Goal: Entertainment & Leisure: Consume media (video, audio)

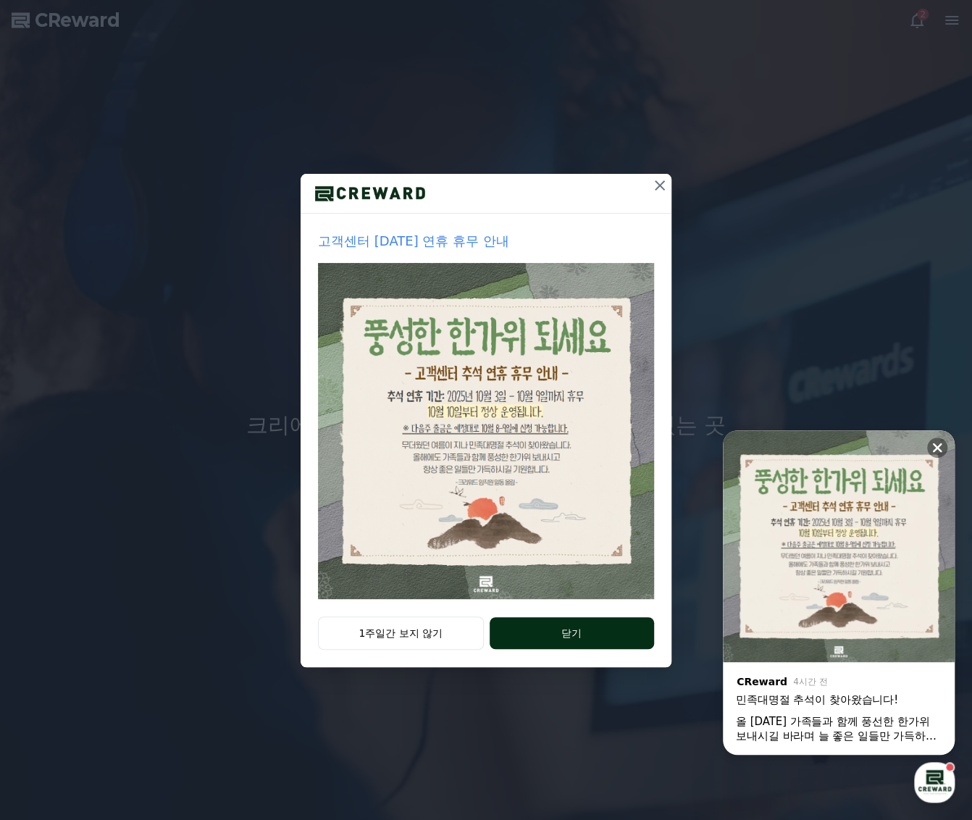
click at [538, 634] on button "닫기" at bounding box center [572, 633] width 164 height 32
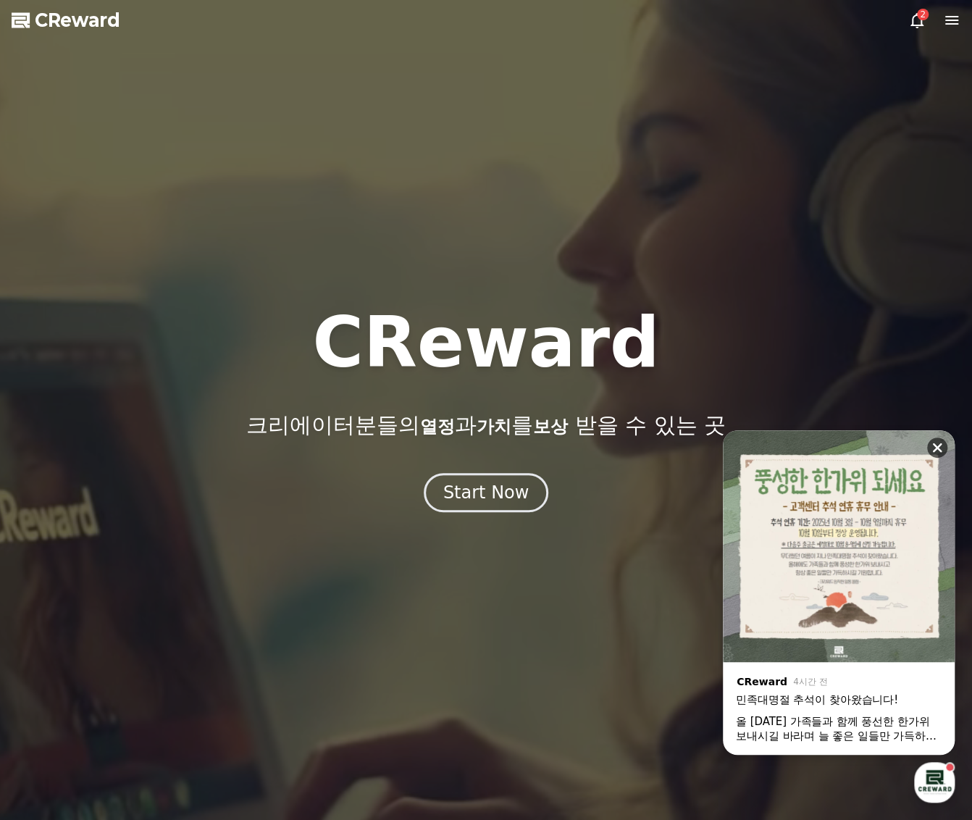
click at [942, 448] on icon at bounding box center [937, 448] width 14 height 14
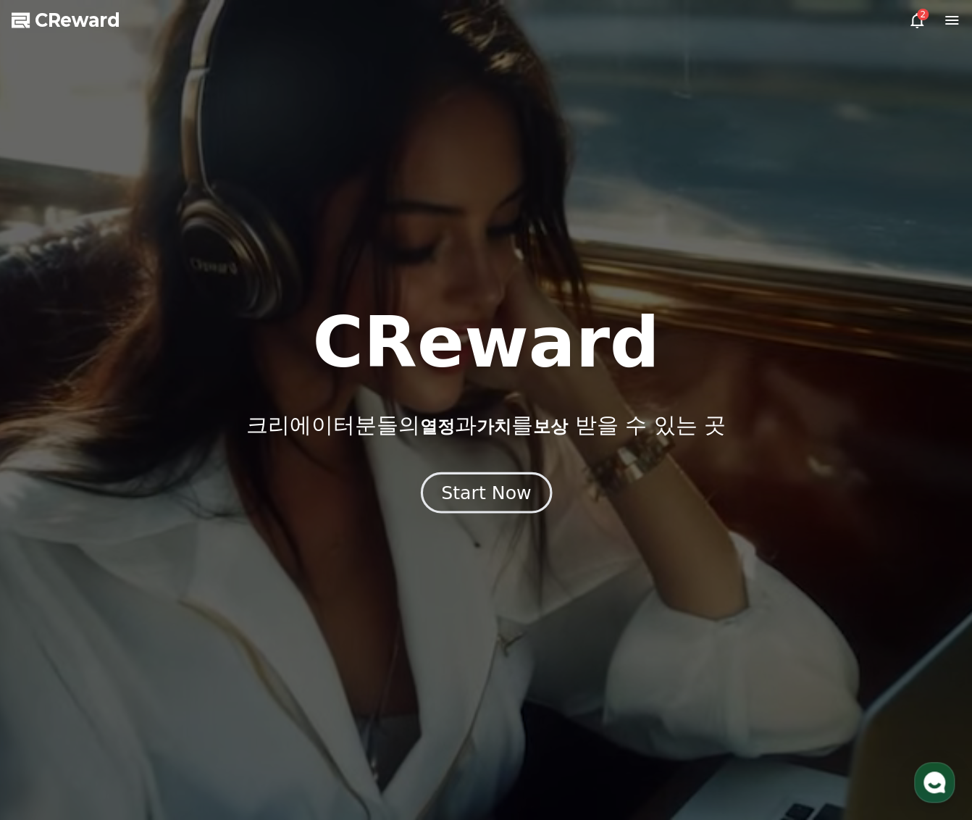
click at [514, 485] on div "Start Now" at bounding box center [486, 492] width 90 height 25
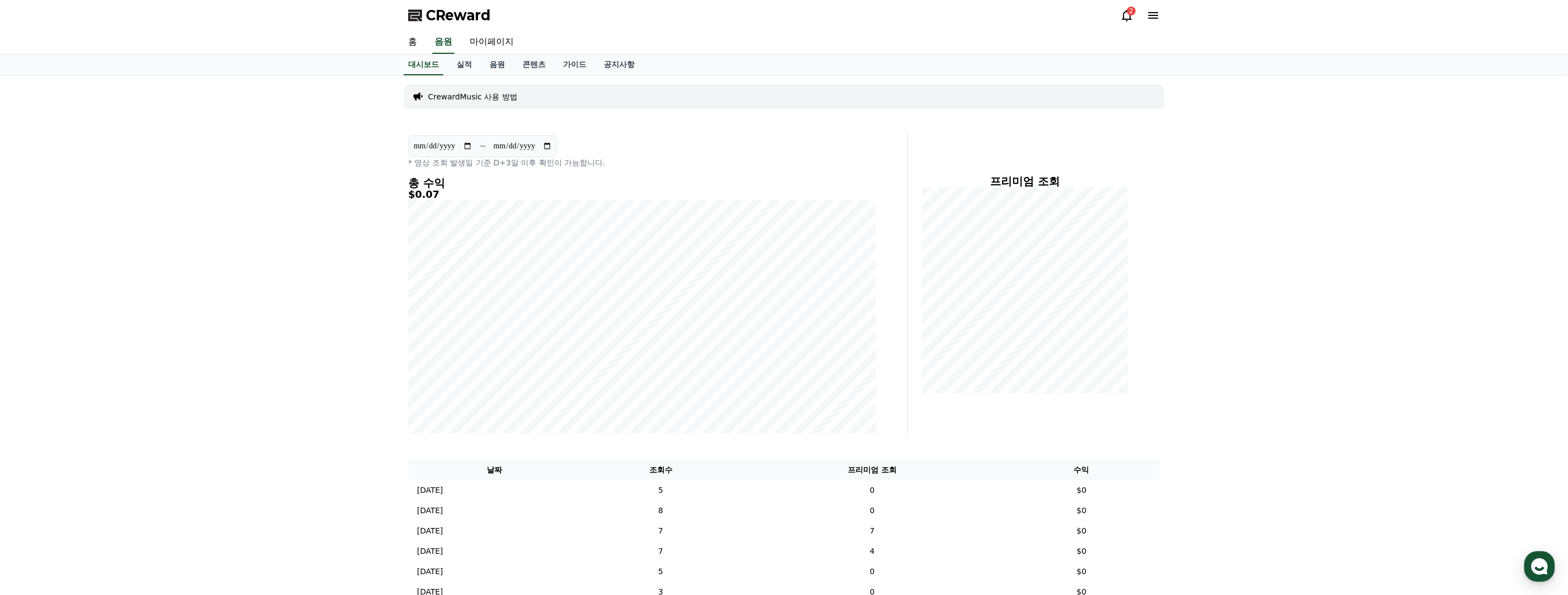
drag, startPoint x: 330, startPoint y: 156, endPoint x: 321, endPoint y: 156, distance: 9.0
click at [322, 156] on div "**********" at bounding box center [784, 424] width 1568 height 697
drag, startPoint x: 1084, startPoint y: 9, endPoint x: 1055, endPoint y: 38, distance: 41.0
click at [737, 19] on div "CReward 2" at bounding box center [784, 15] width 769 height 31
click at [494, 43] on link "마이페이지" at bounding box center [491, 42] width 61 height 23
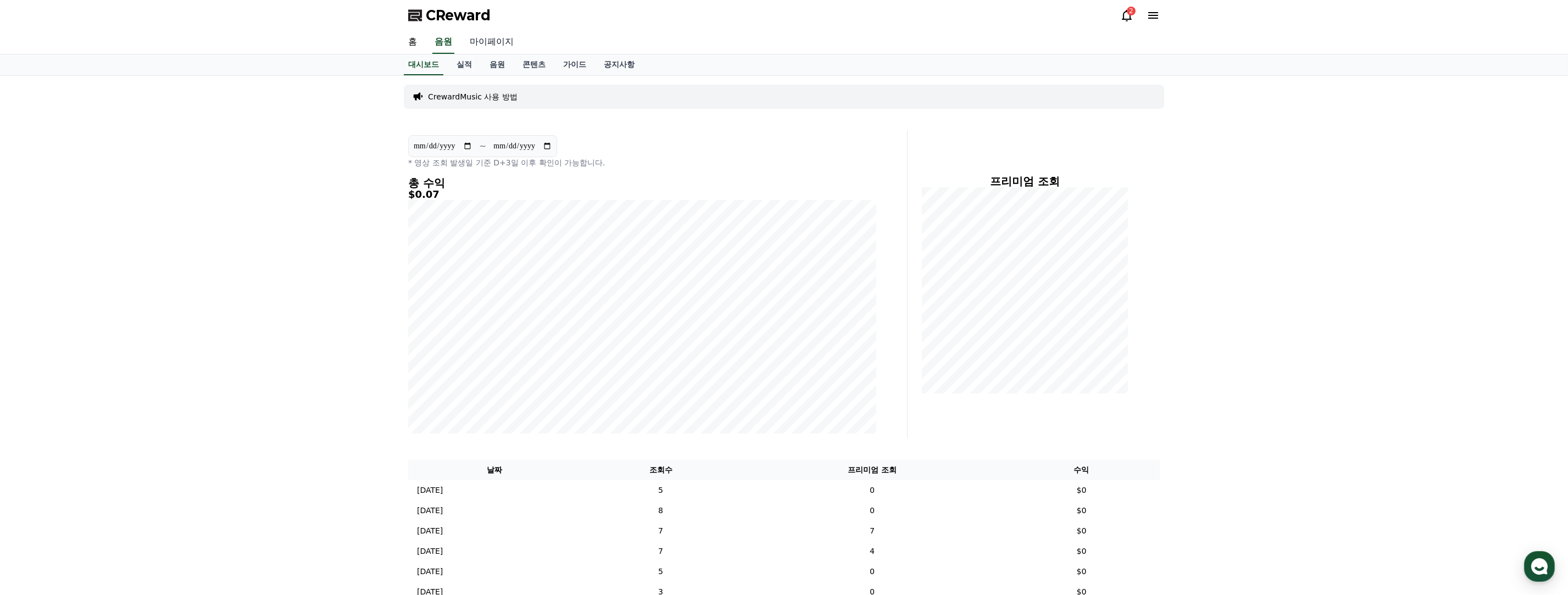
select select "**********"
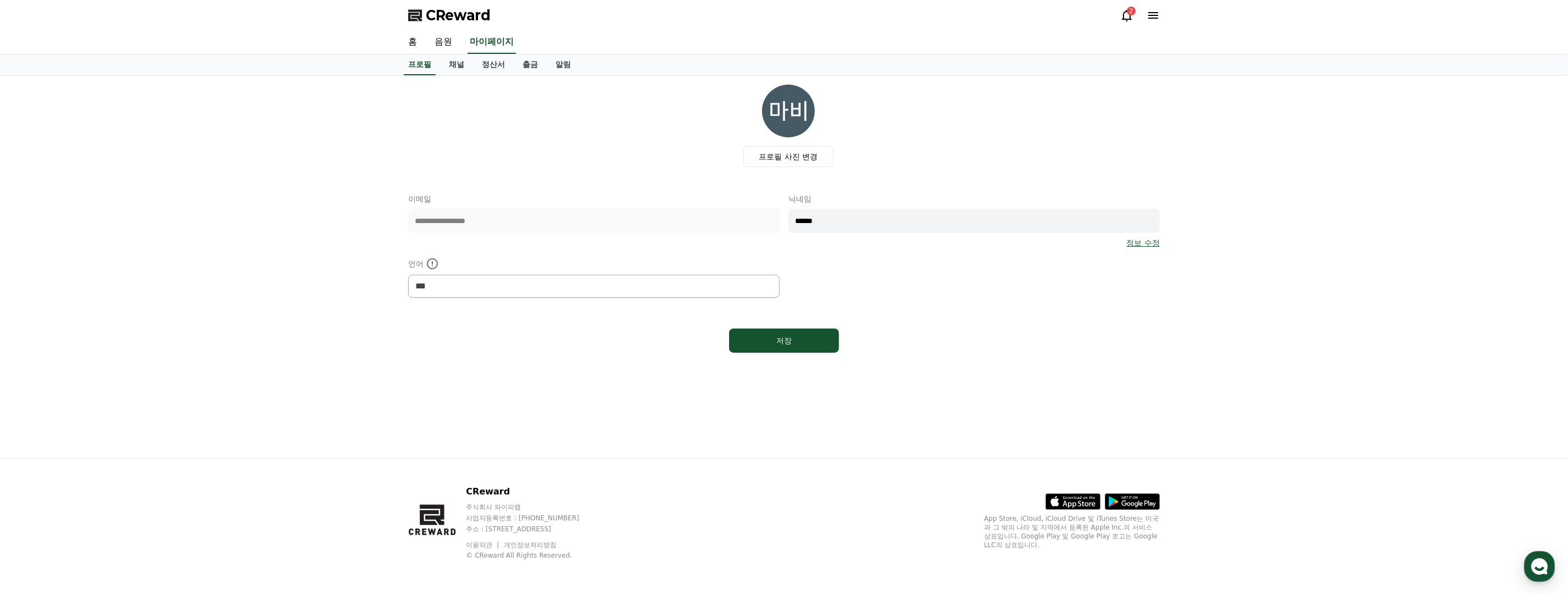
click at [325, 233] on div "**********" at bounding box center [784, 267] width 1568 height 382
click at [430, 20] on span "CReward" at bounding box center [459, 15] width 65 height 17
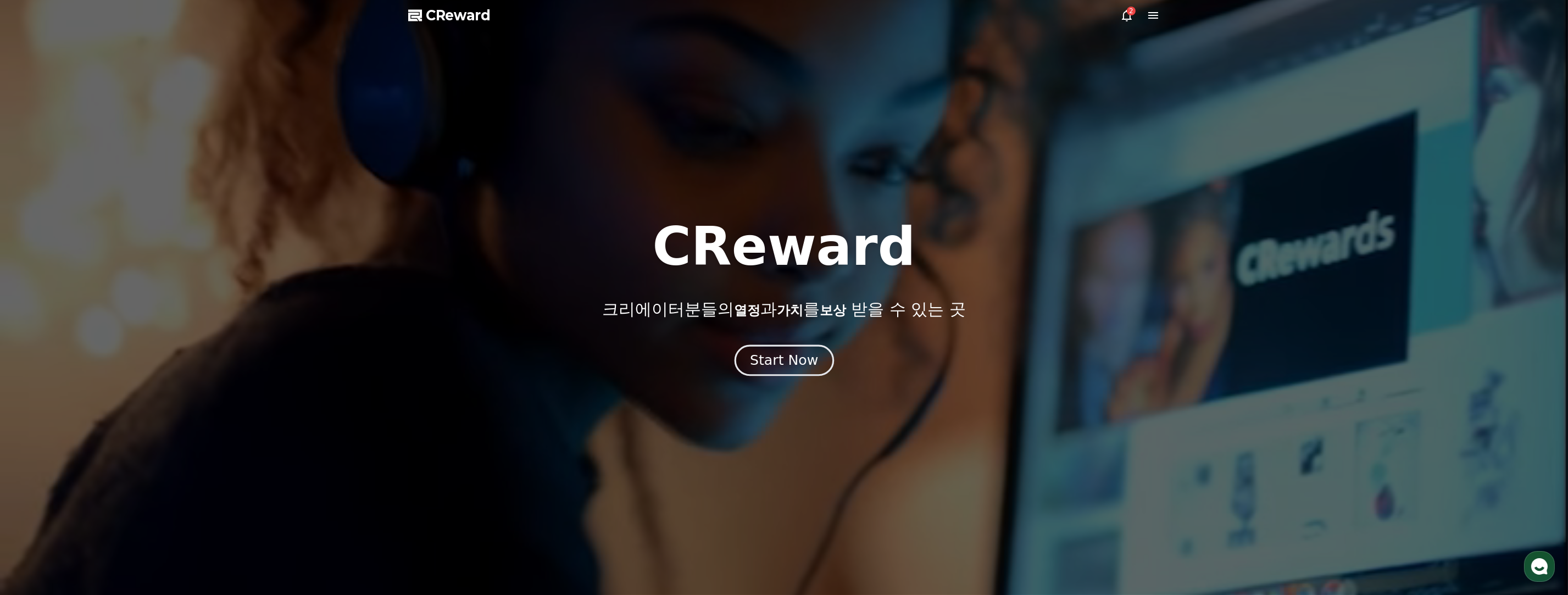
click at [737, 349] on button "Start Now" at bounding box center [783, 359] width 99 height 31
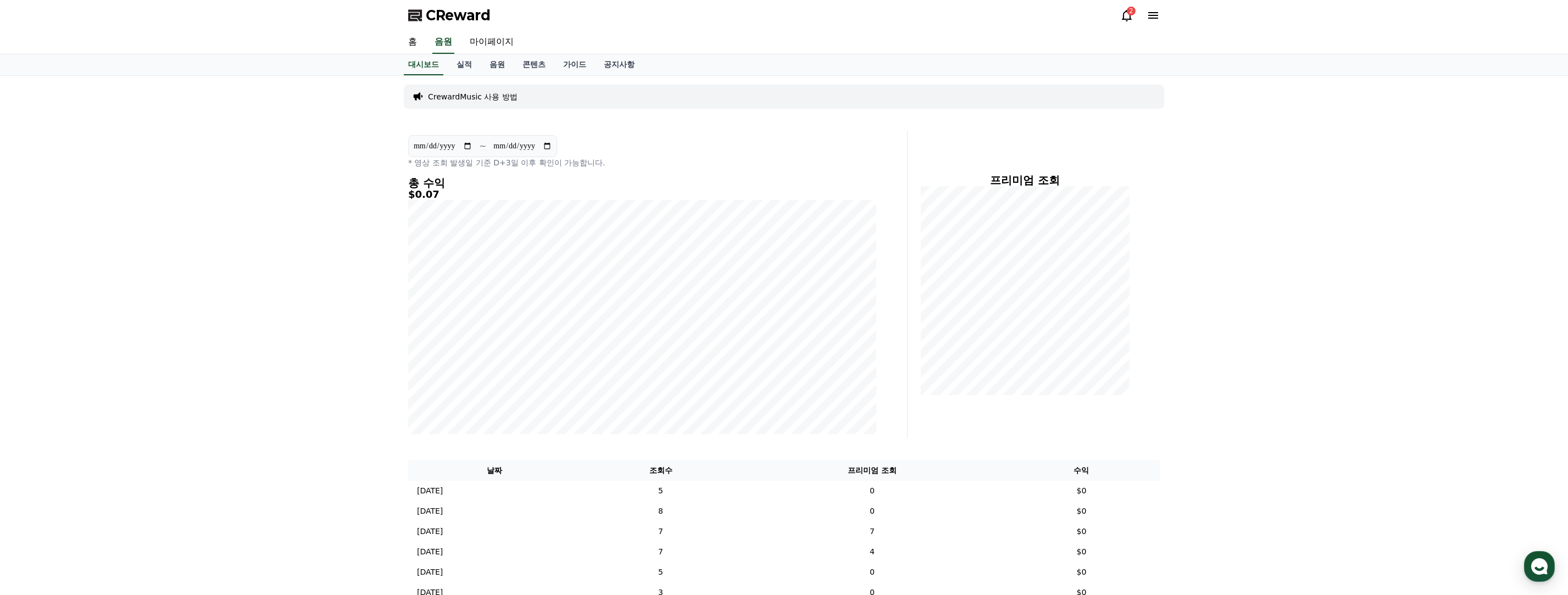
click at [315, 218] on div "**********" at bounding box center [784, 424] width 1568 height 698
click at [412, 33] on link "홈" at bounding box center [412, 42] width 27 height 23
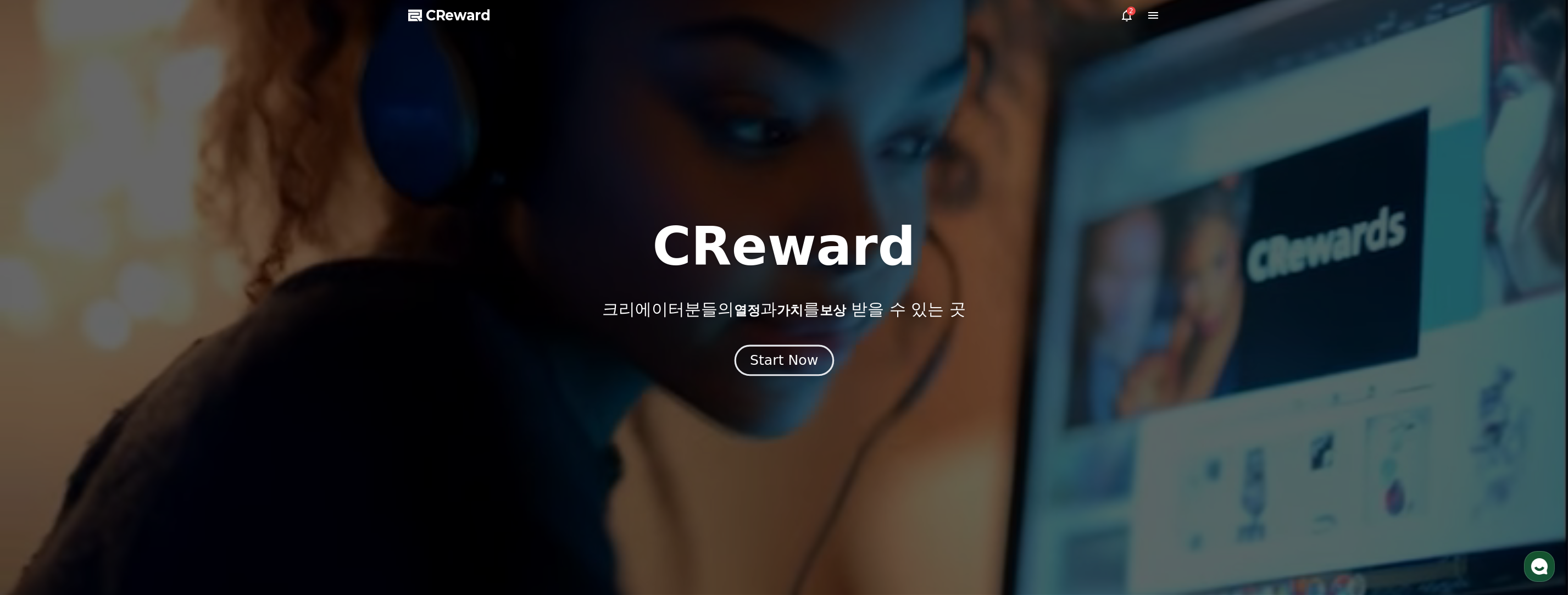
click at [737, 354] on div "Start Now" at bounding box center [784, 360] width 68 height 19
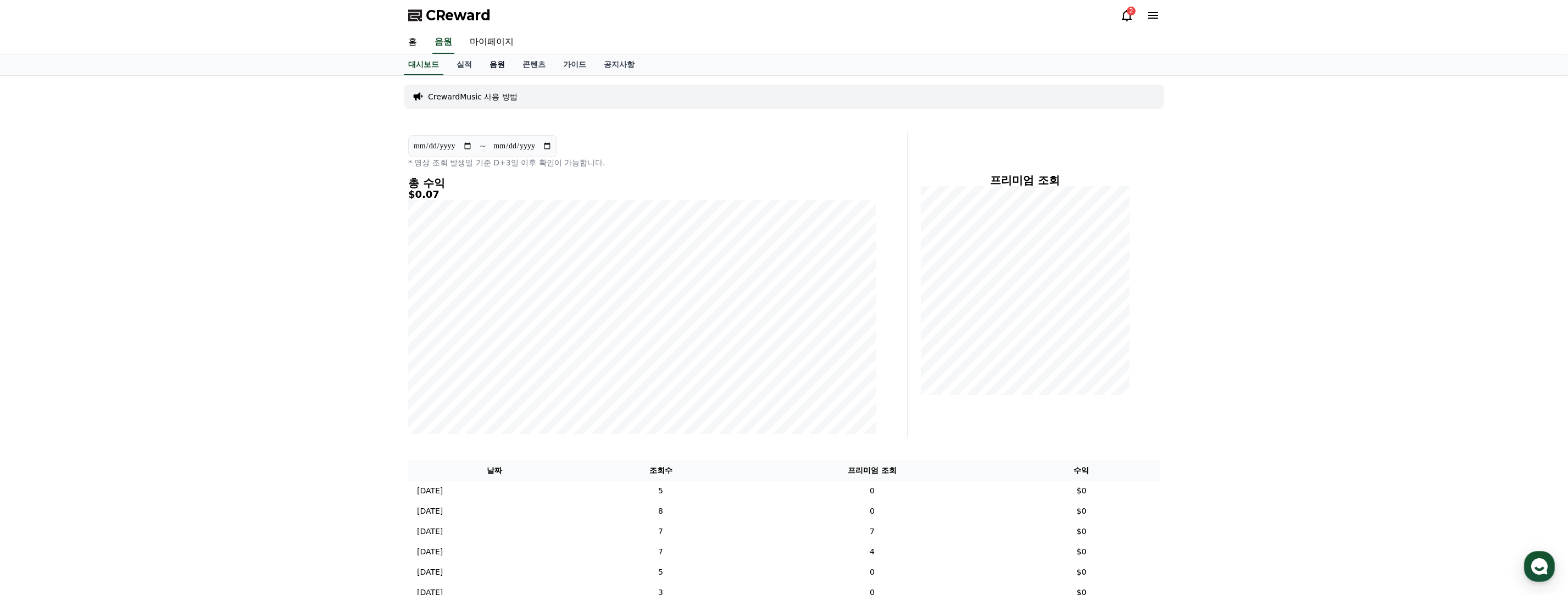
click at [495, 65] on link "음원" at bounding box center [497, 65] width 33 height 21
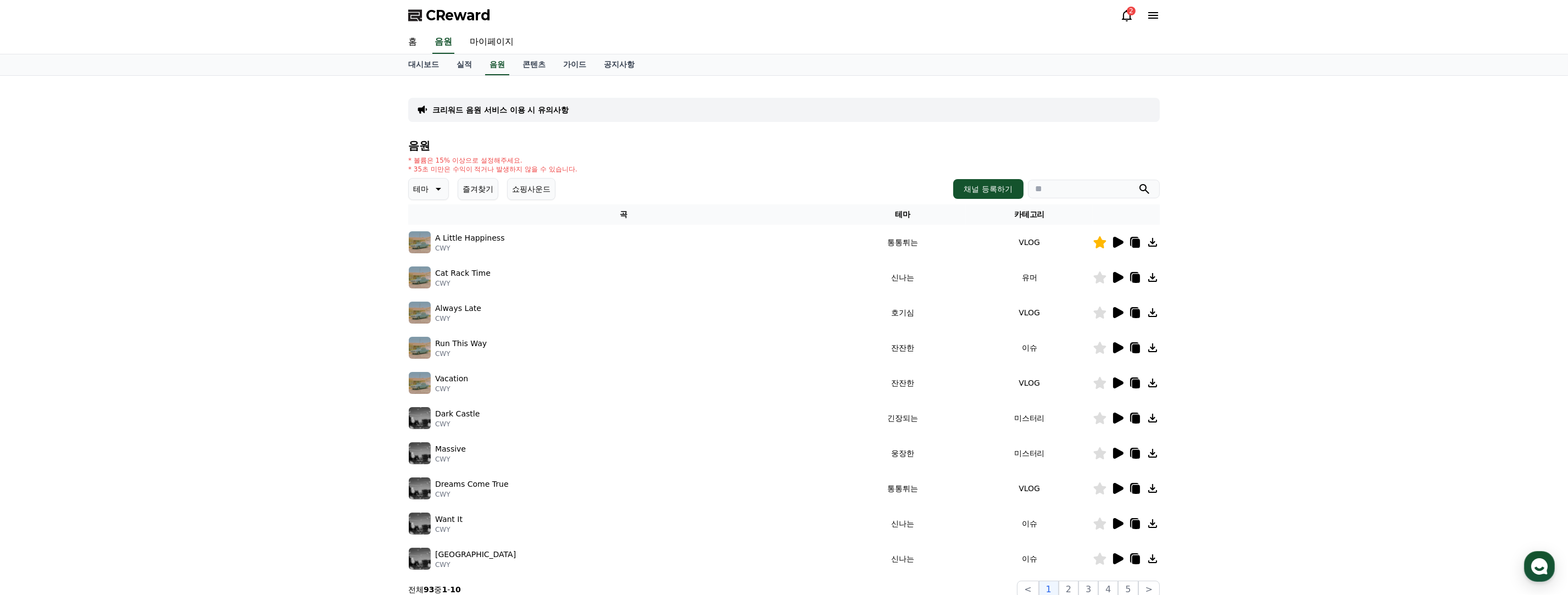
click at [737, 277] on icon at bounding box center [1118, 277] width 11 height 11
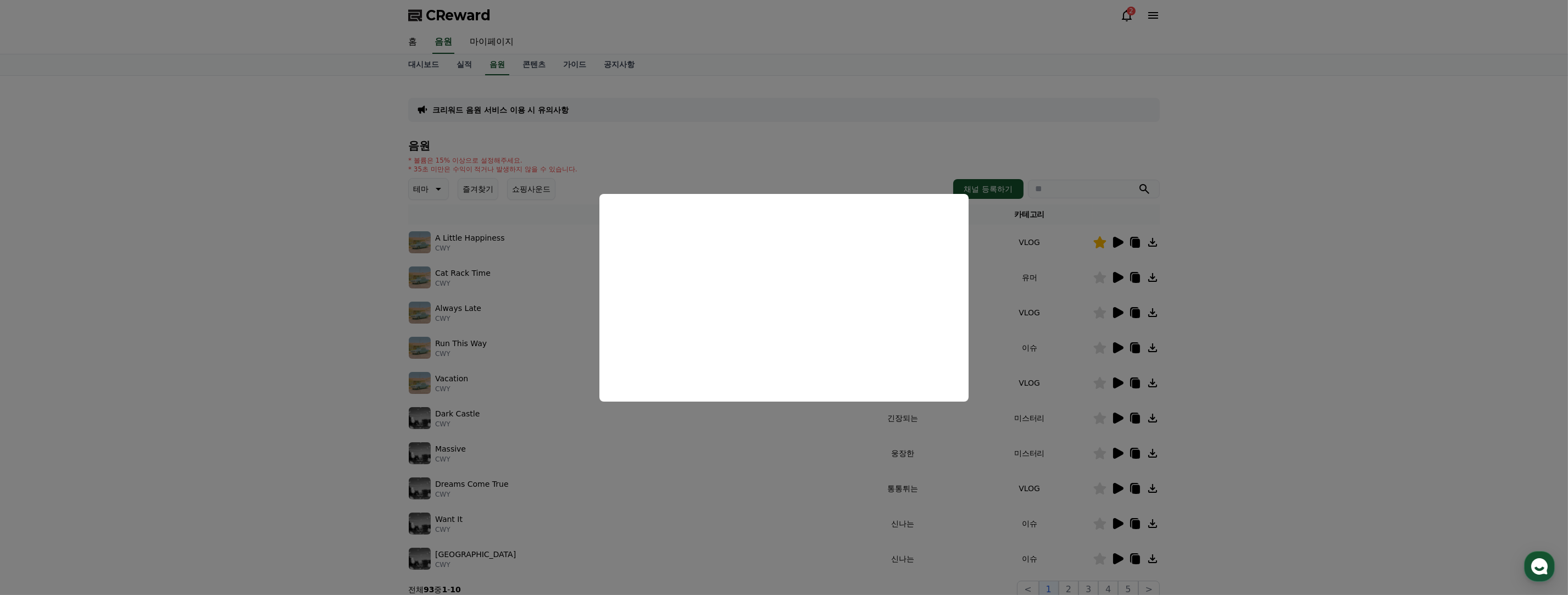
drag, startPoint x: 238, startPoint y: 227, endPoint x: 248, endPoint y: 228, distance: 10.0
click at [238, 225] on button "close modal" at bounding box center [784, 297] width 1568 height 595
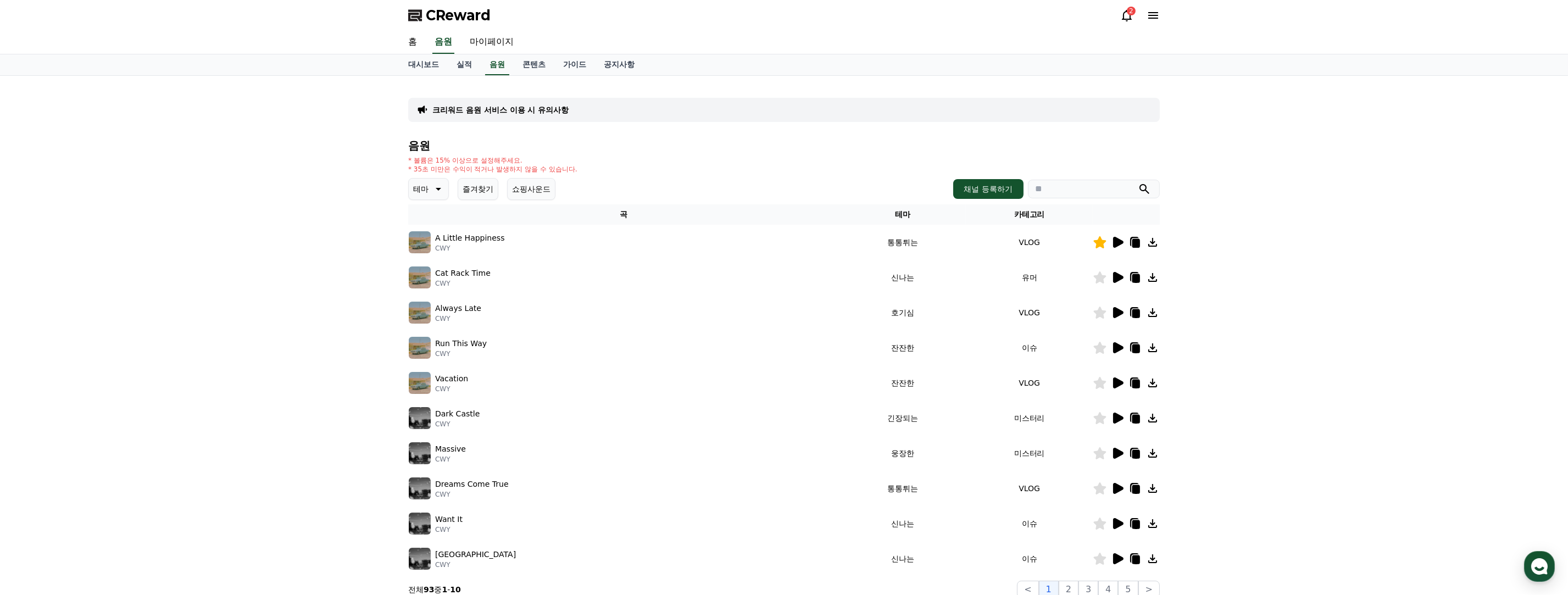
click at [737, 307] on icon at bounding box center [1117, 312] width 13 height 13
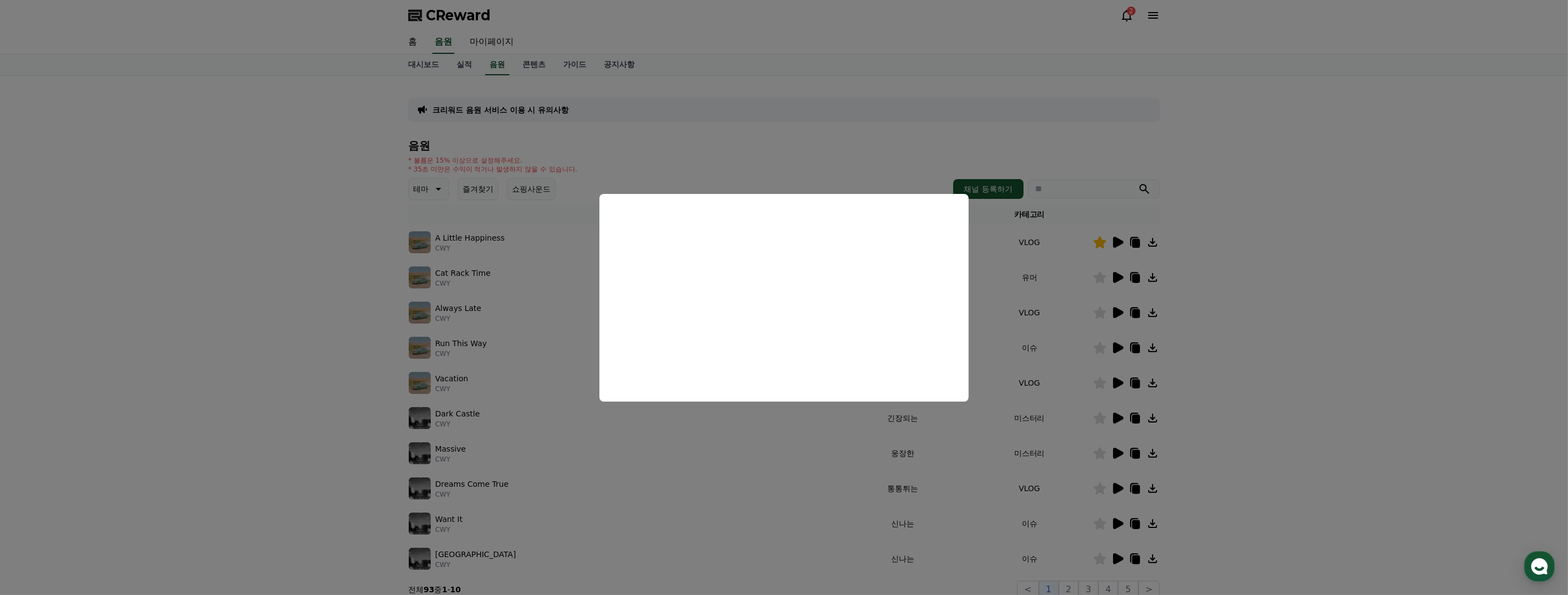
click at [737, 331] on button "close modal" at bounding box center [784, 297] width 1568 height 595
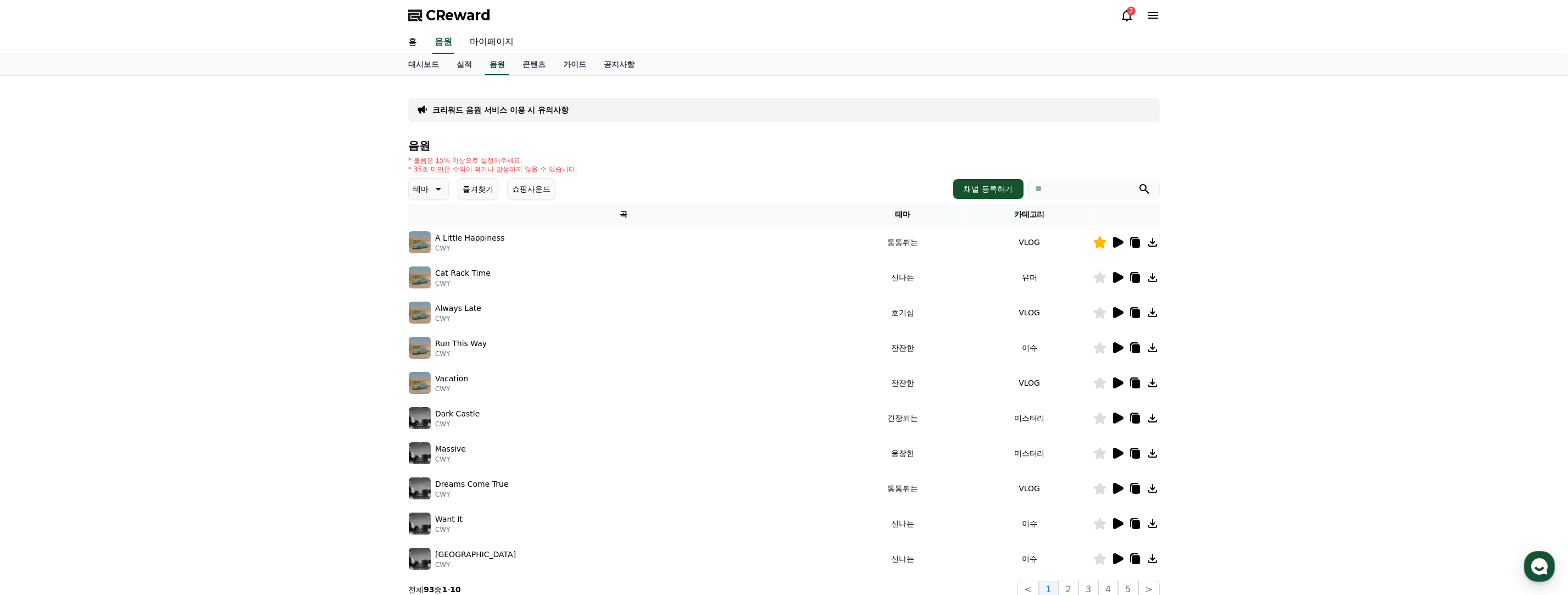
click at [737, 344] on icon at bounding box center [1118, 347] width 11 height 11
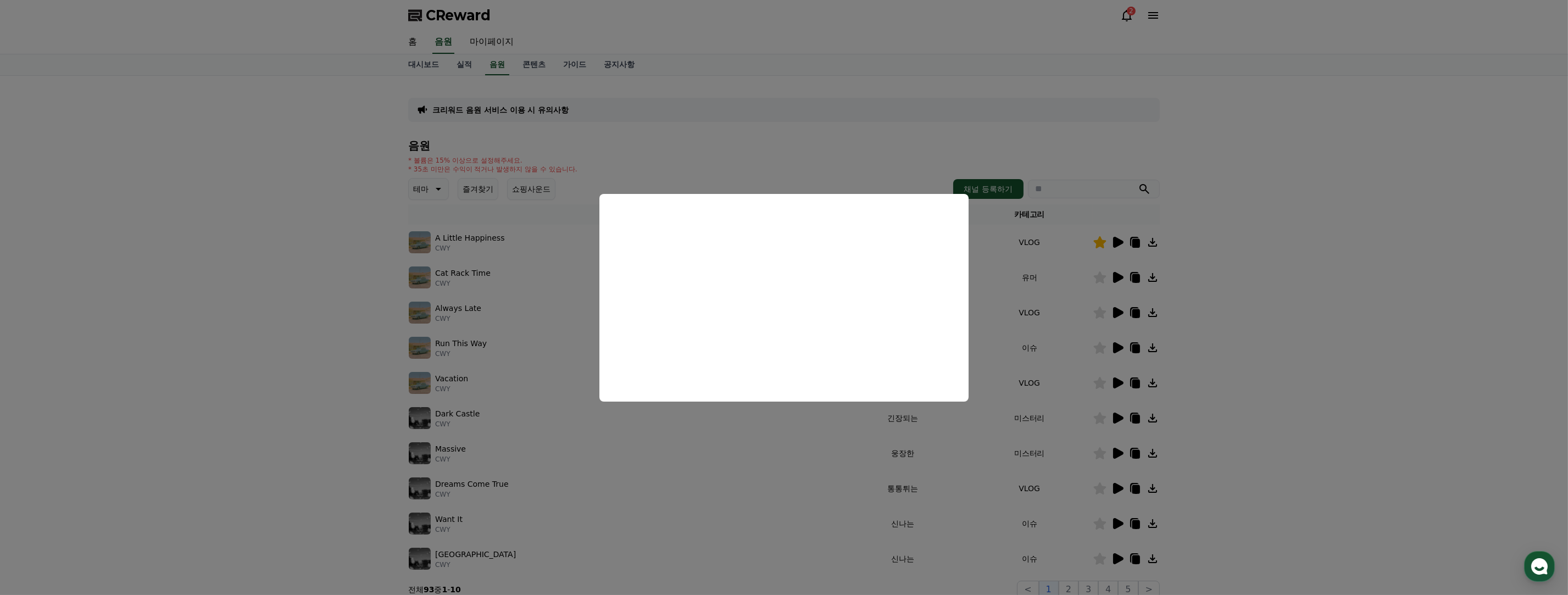
click at [737, 349] on button "close modal" at bounding box center [784, 297] width 1568 height 595
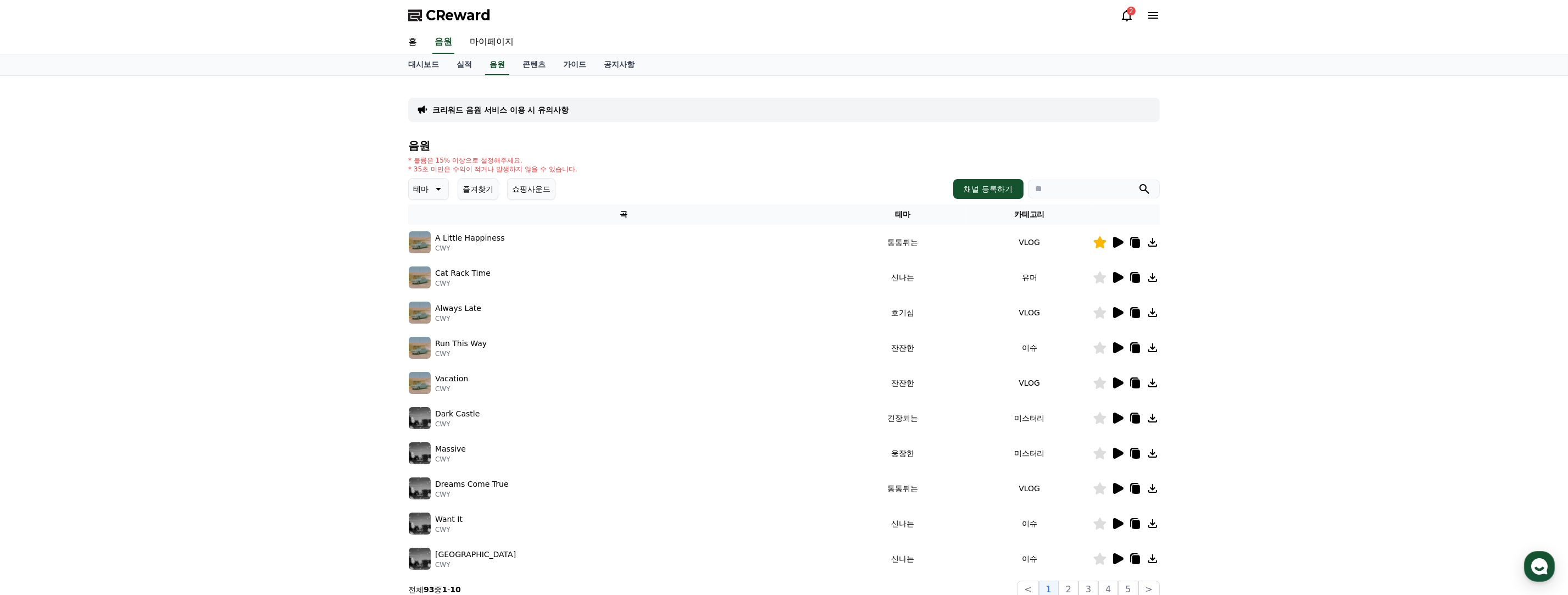
click at [737, 374] on td at bounding box center [1126, 383] width 67 height 35
click at [737, 378] on icon at bounding box center [1118, 383] width 11 height 11
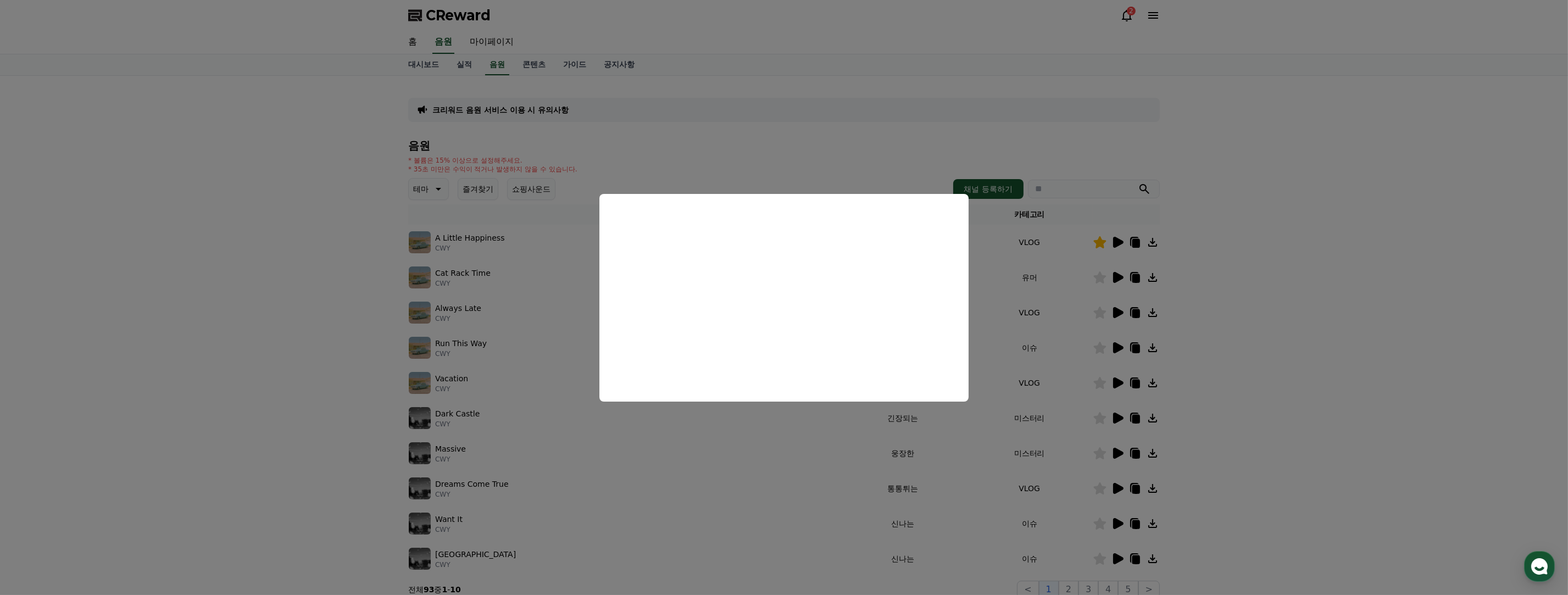
click at [737, 383] on button "close modal" at bounding box center [784, 297] width 1568 height 595
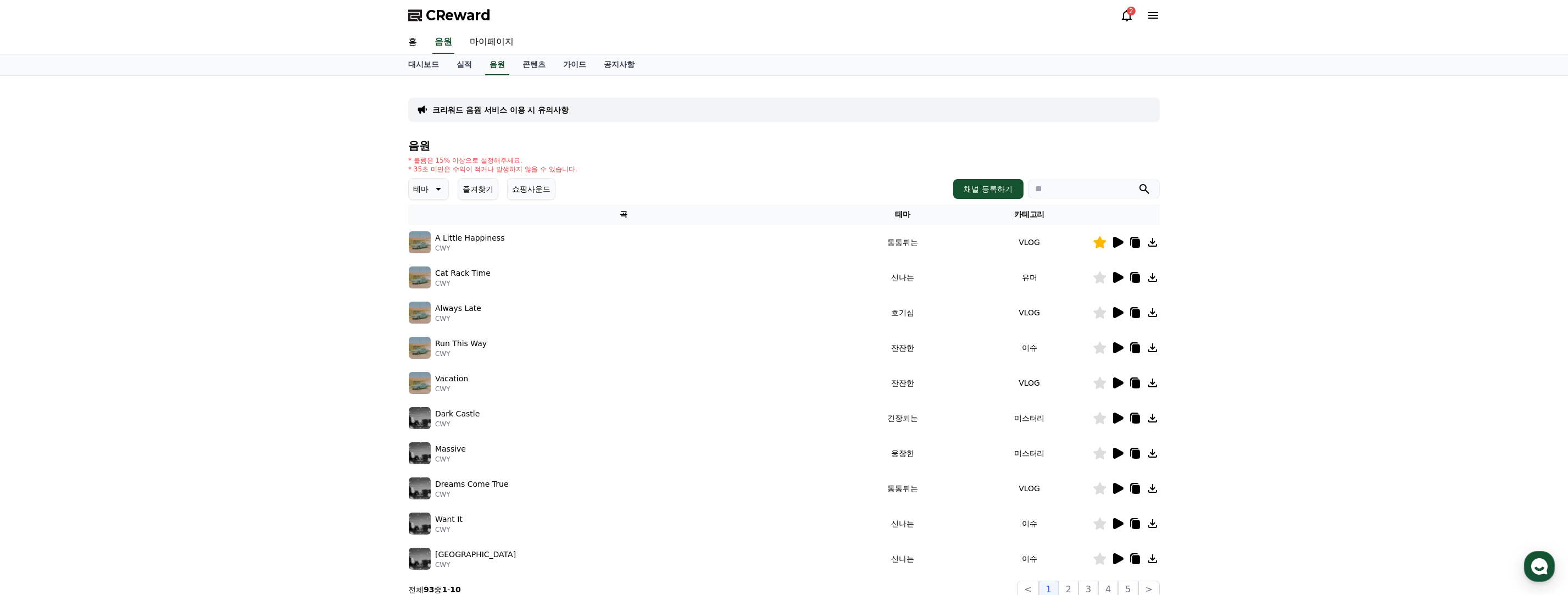
click at [737, 418] on icon at bounding box center [1118, 418] width 11 height 11
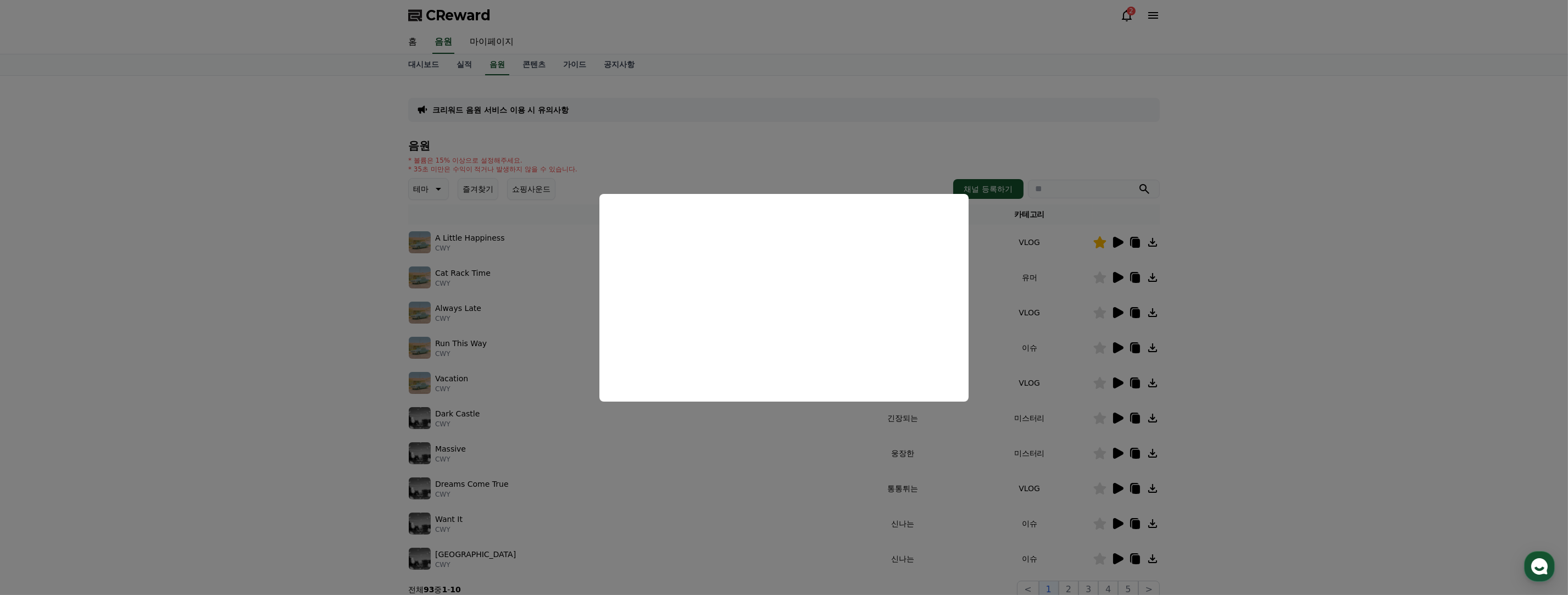
drag, startPoint x: 1312, startPoint y: 412, endPoint x: 1208, endPoint y: 418, distance: 104.2
click at [737, 412] on button "close modal" at bounding box center [784, 297] width 1568 height 595
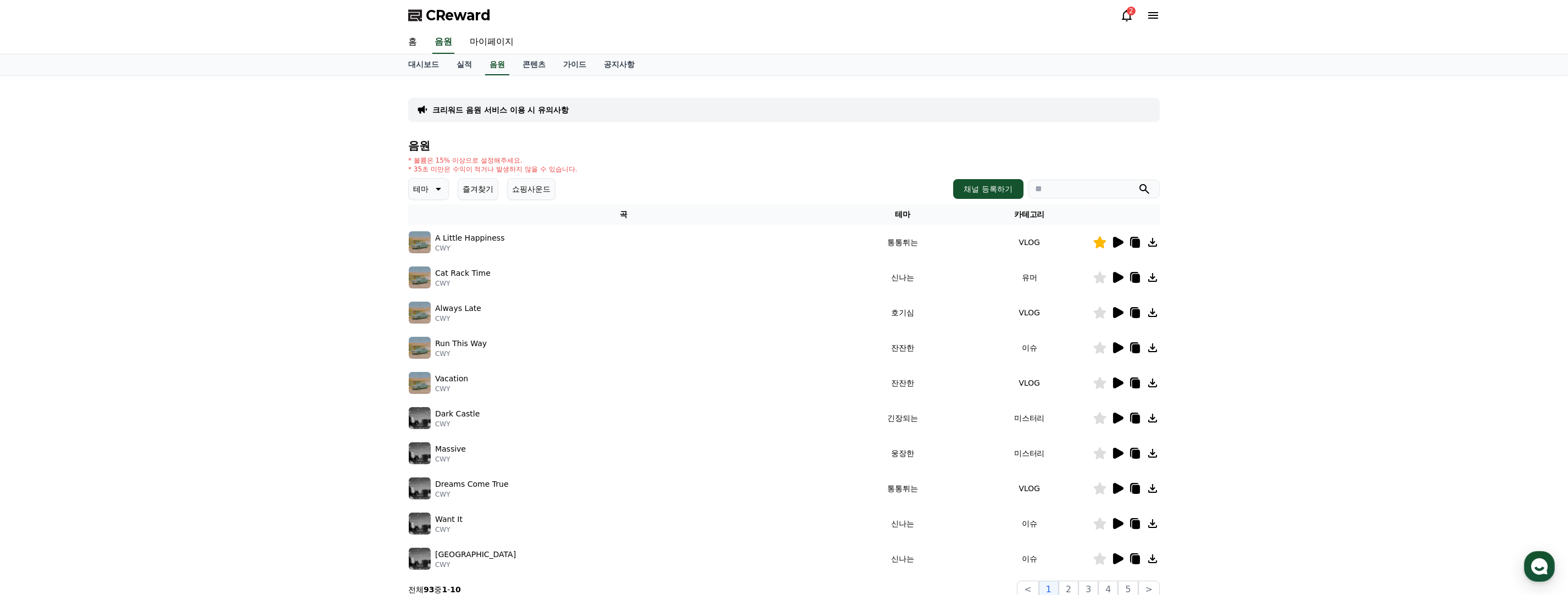
click at [737, 487] on icon at bounding box center [1118, 488] width 11 height 11
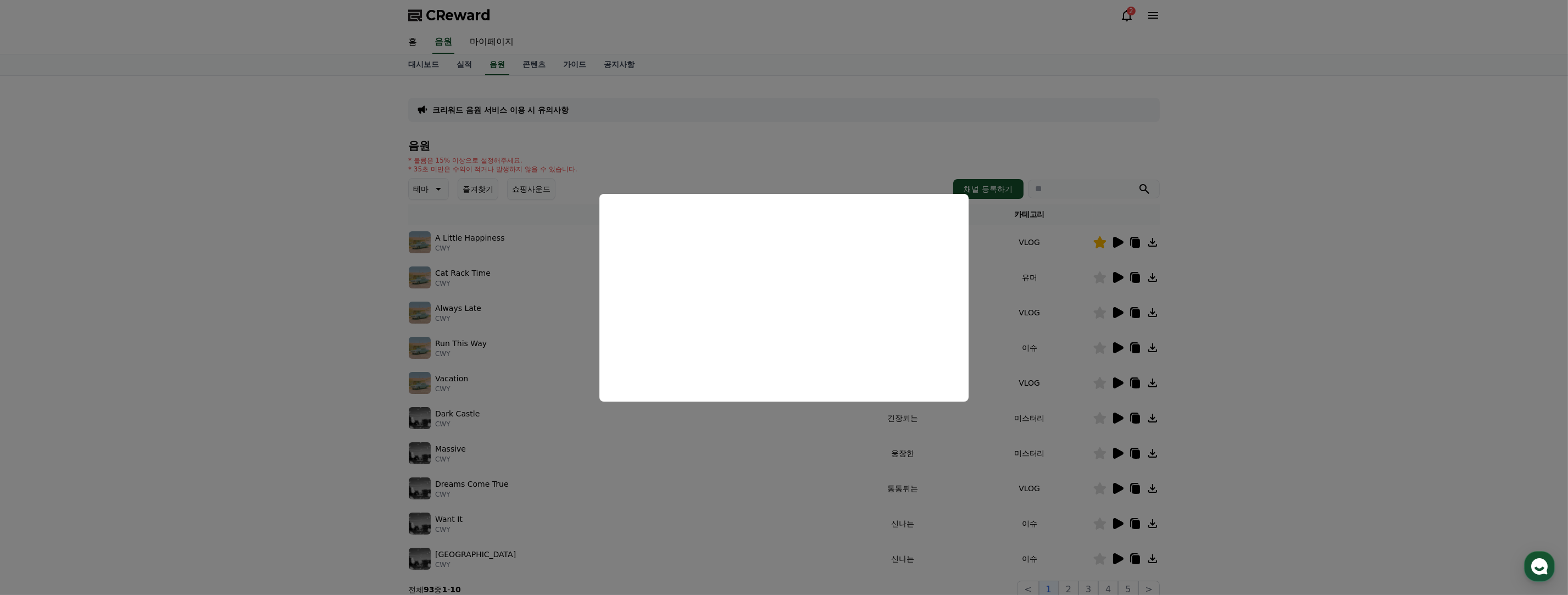
click at [737, 449] on button "close modal" at bounding box center [784, 297] width 1568 height 595
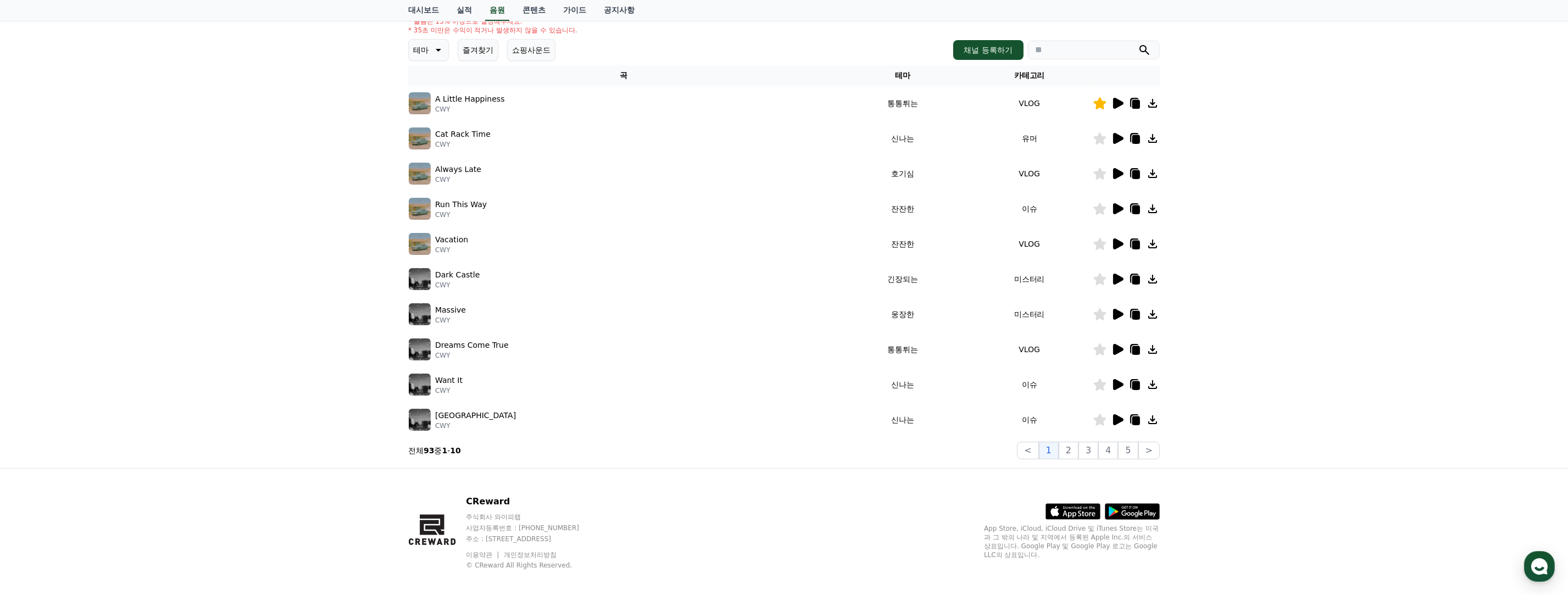
scroll to position [148, 0]
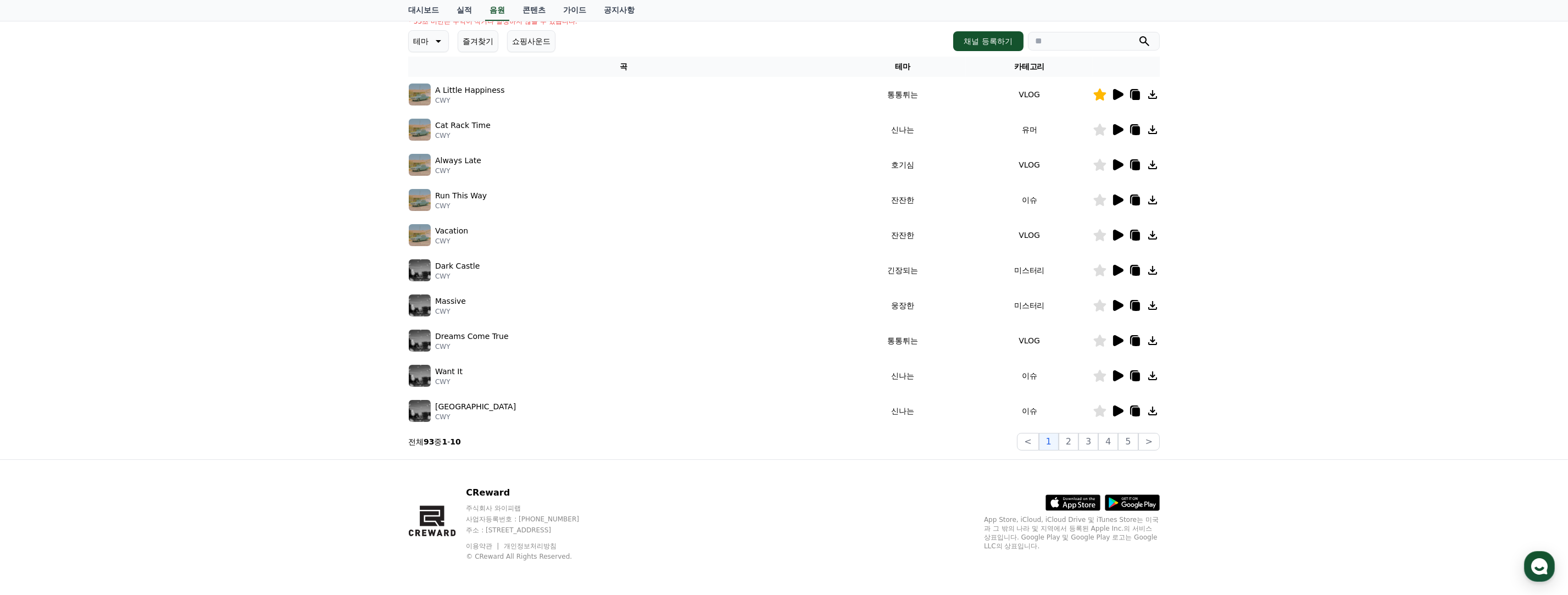
click at [737, 408] on icon at bounding box center [1117, 410] width 13 height 13
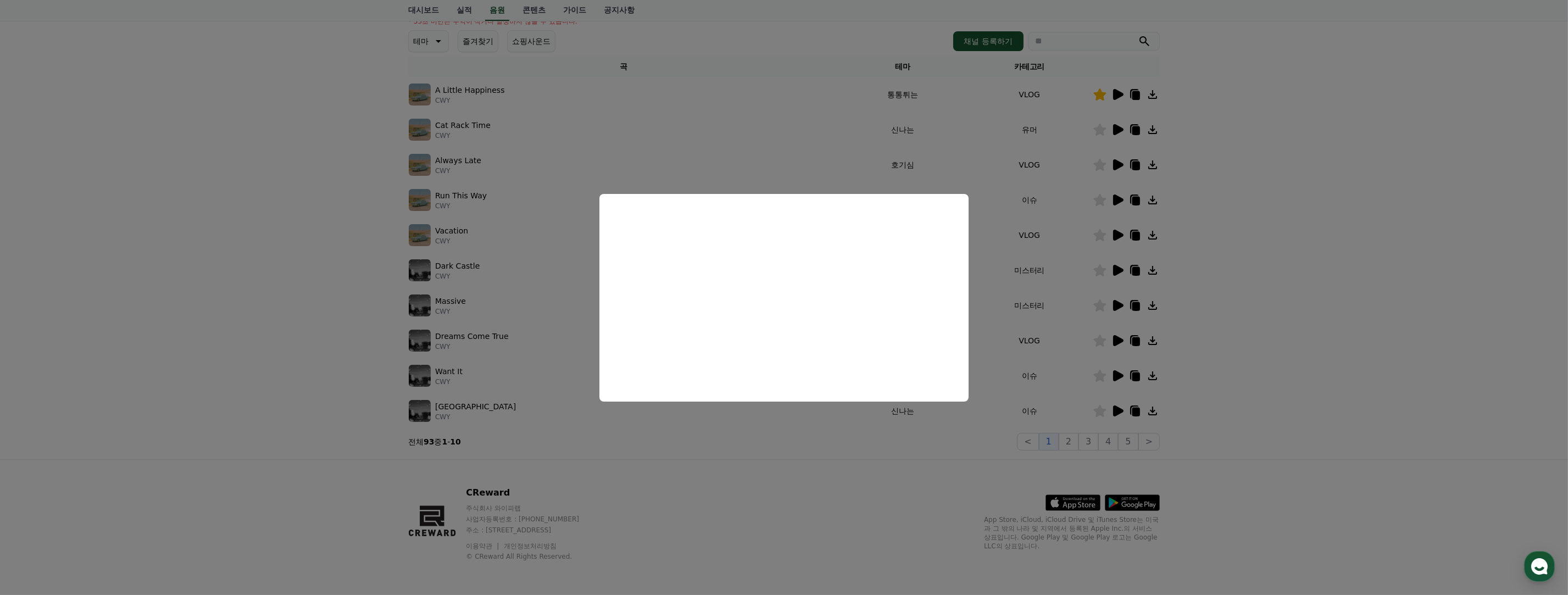
click at [737, 382] on button "close modal" at bounding box center [784, 297] width 1568 height 595
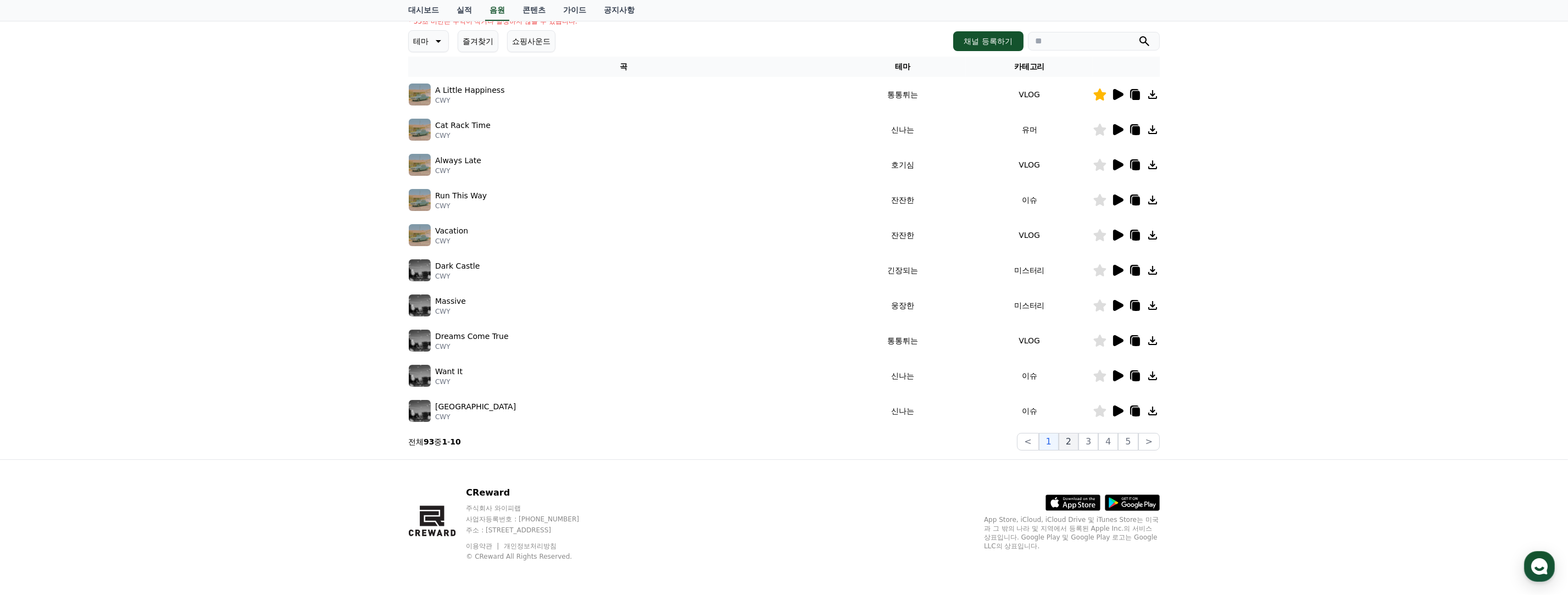
click at [737, 438] on button "2" at bounding box center [1068, 441] width 20 height 17
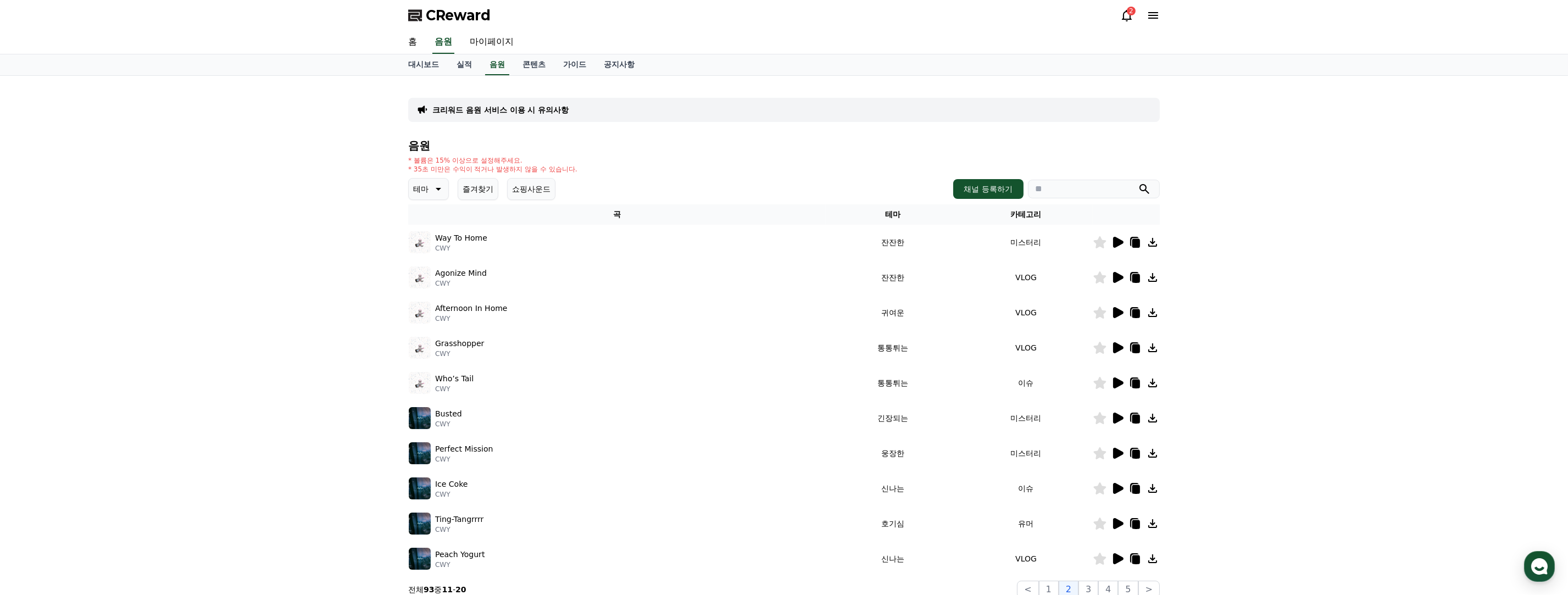
click at [737, 243] on icon at bounding box center [1117, 242] width 13 height 13
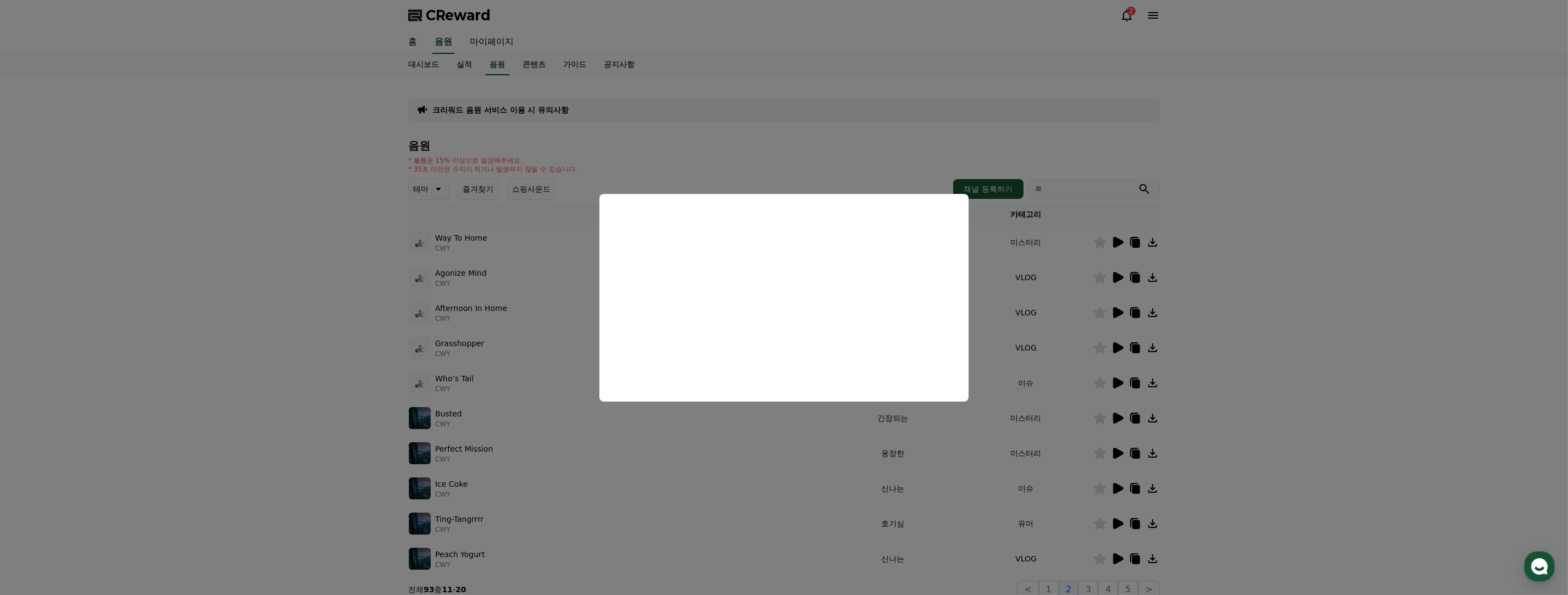
click at [737, 280] on button "close modal" at bounding box center [784, 297] width 1568 height 595
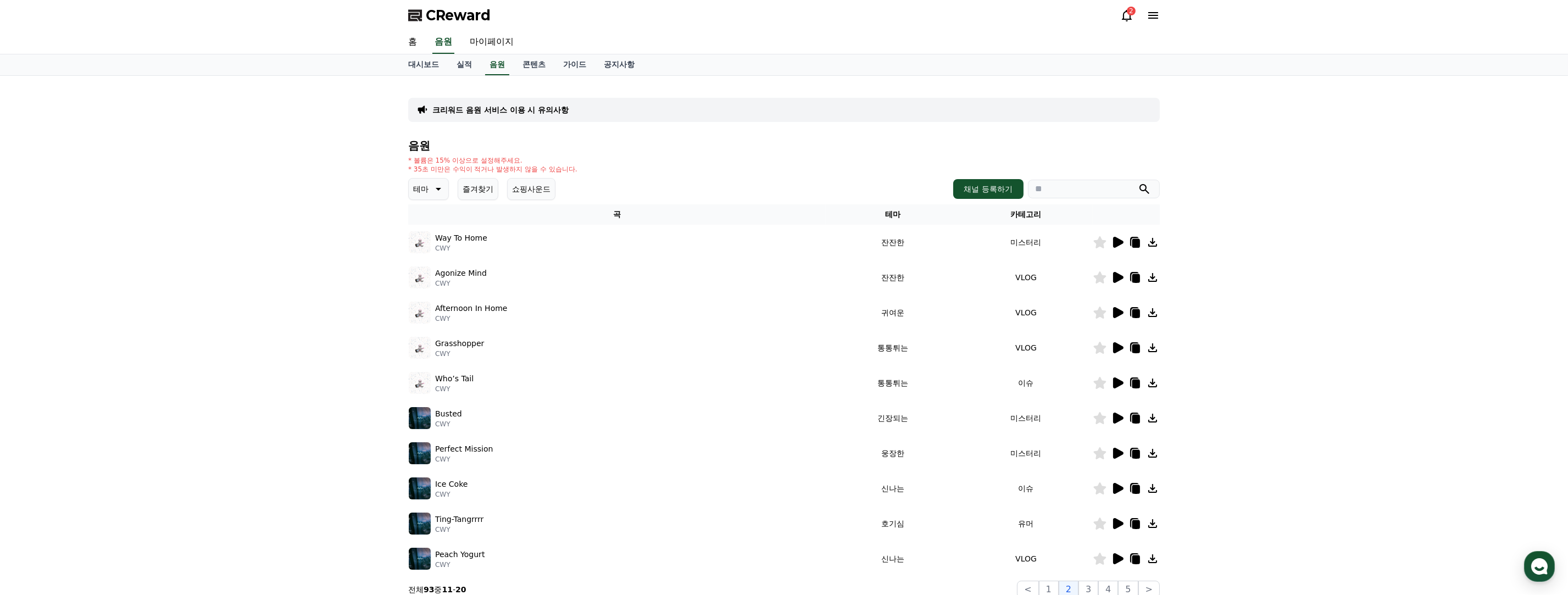
click at [737, 237] on icon at bounding box center [1118, 242] width 11 height 11
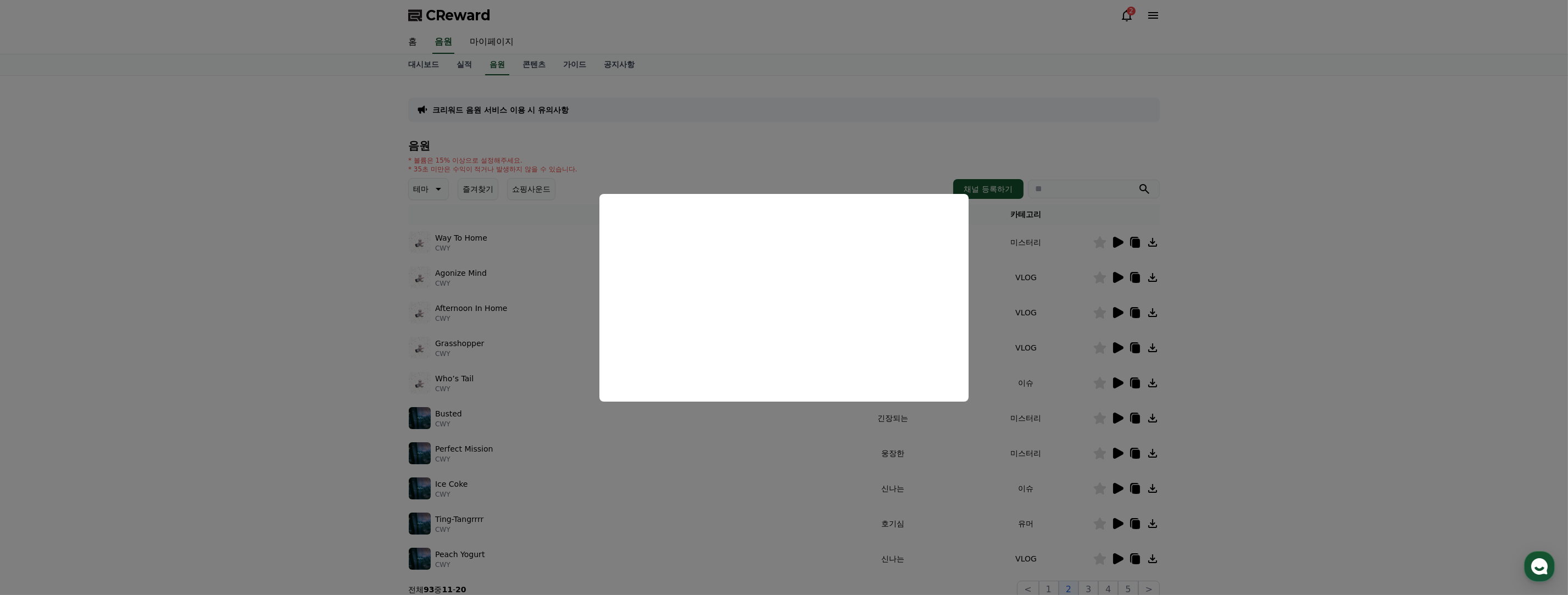
click at [737, 319] on button "close modal" at bounding box center [784, 297] width 1568 height 595
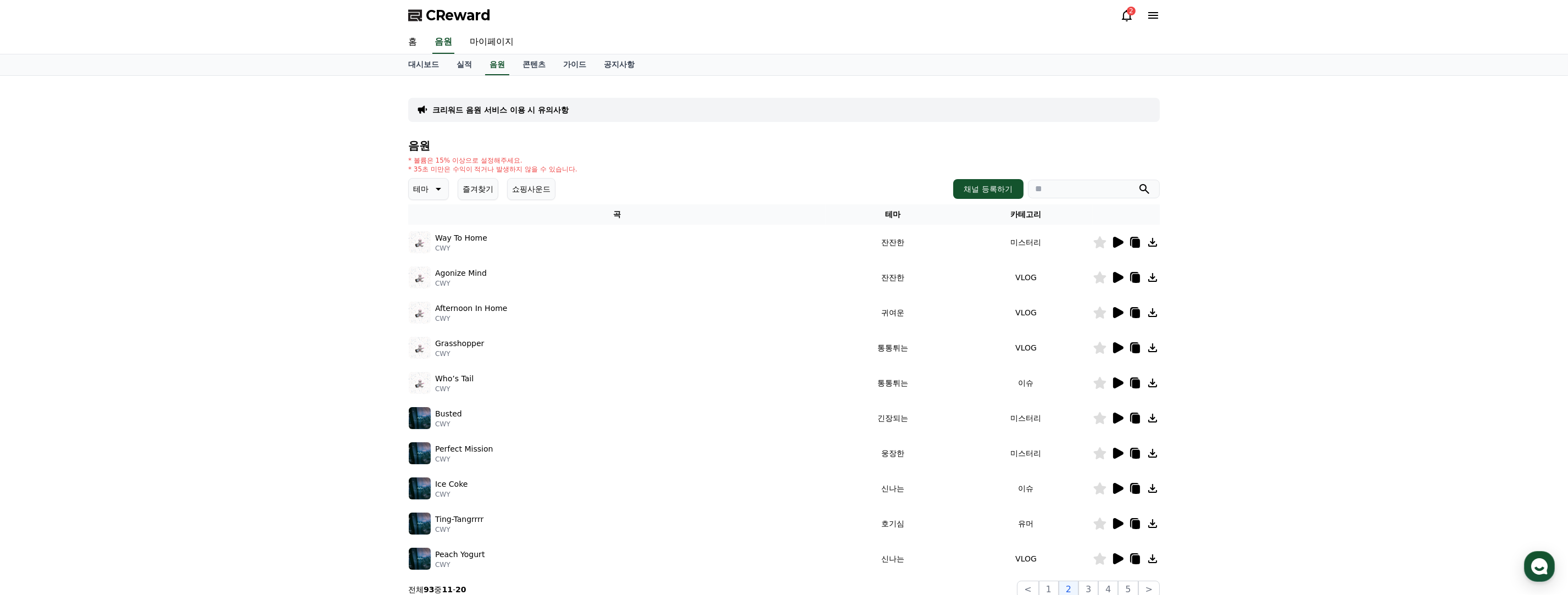
click at [737, 277] on icon at bounding box center [1118, 277] width 11 height 11
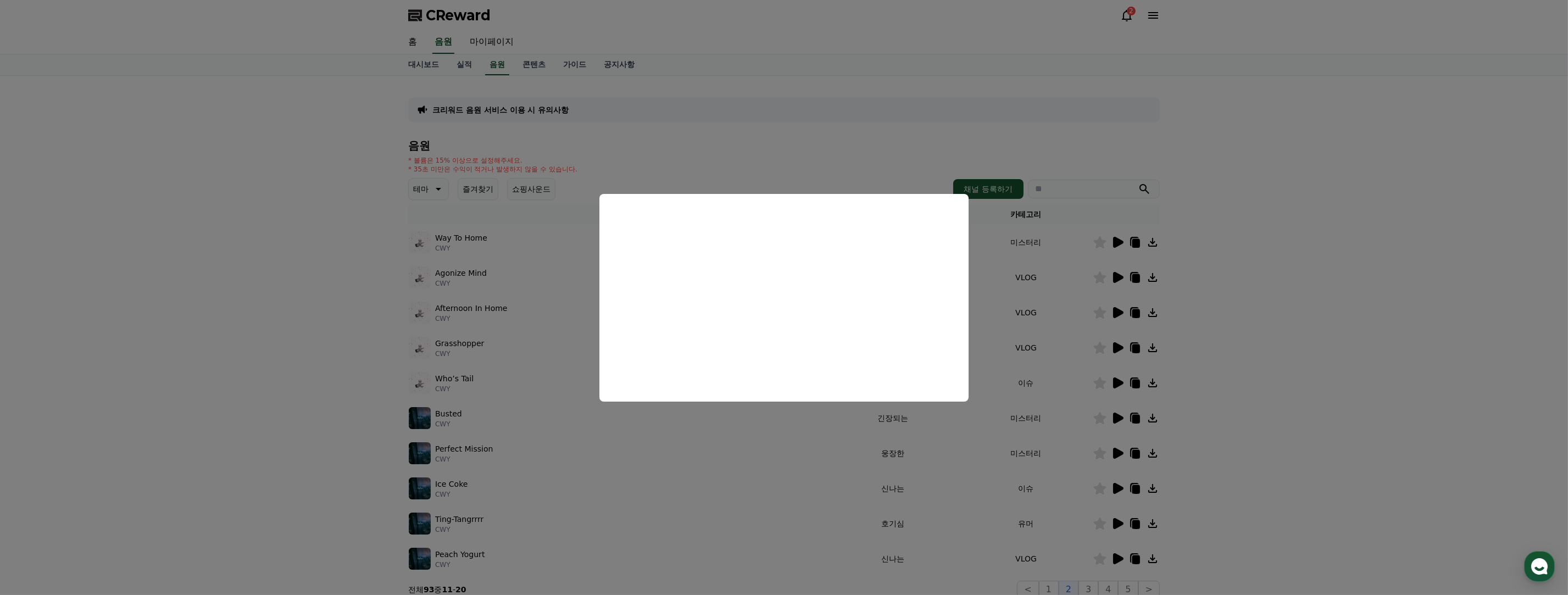
drag, startPoint x: 1066, startPoint y: 308, endPoint x: 1081, endPoint y: 308, distance: 15.0
click at [737, 308] on button "close modal" at bounding box center [784, 297] width 1568 height 595
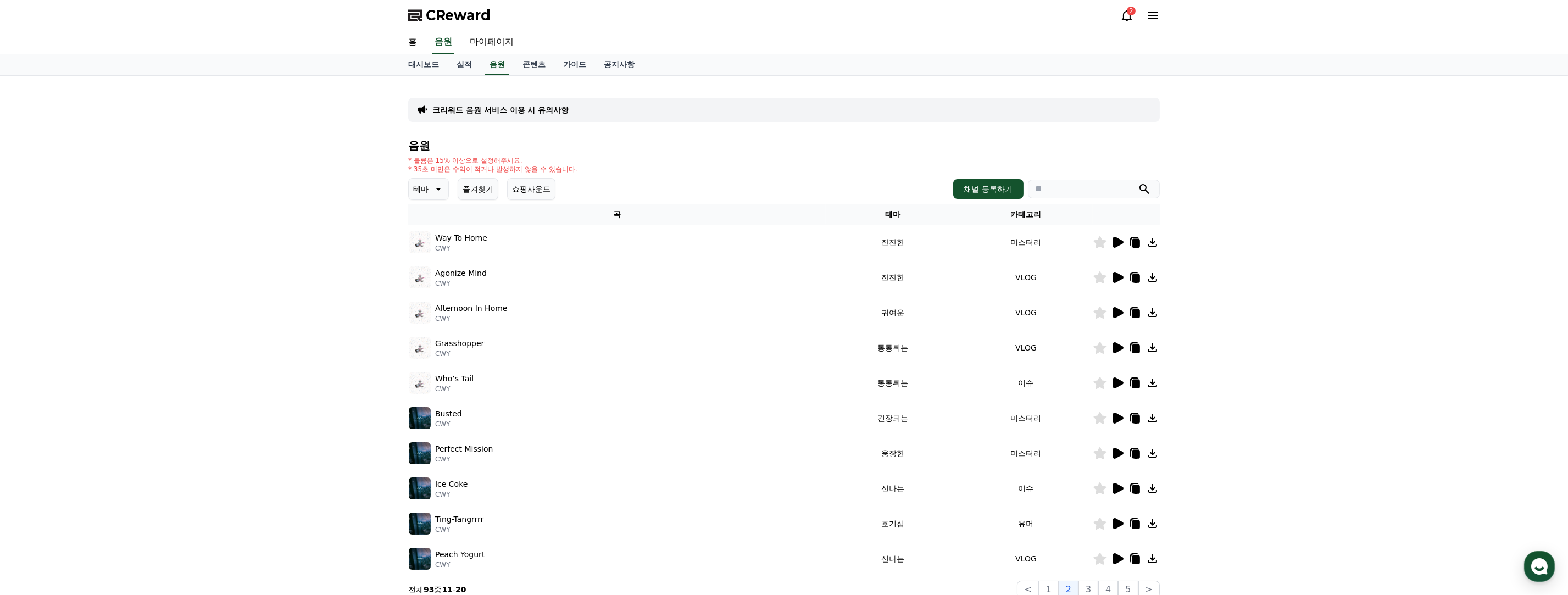
click at [737, 308] on icon at bounding box center [1118, 312] width 11 height 11
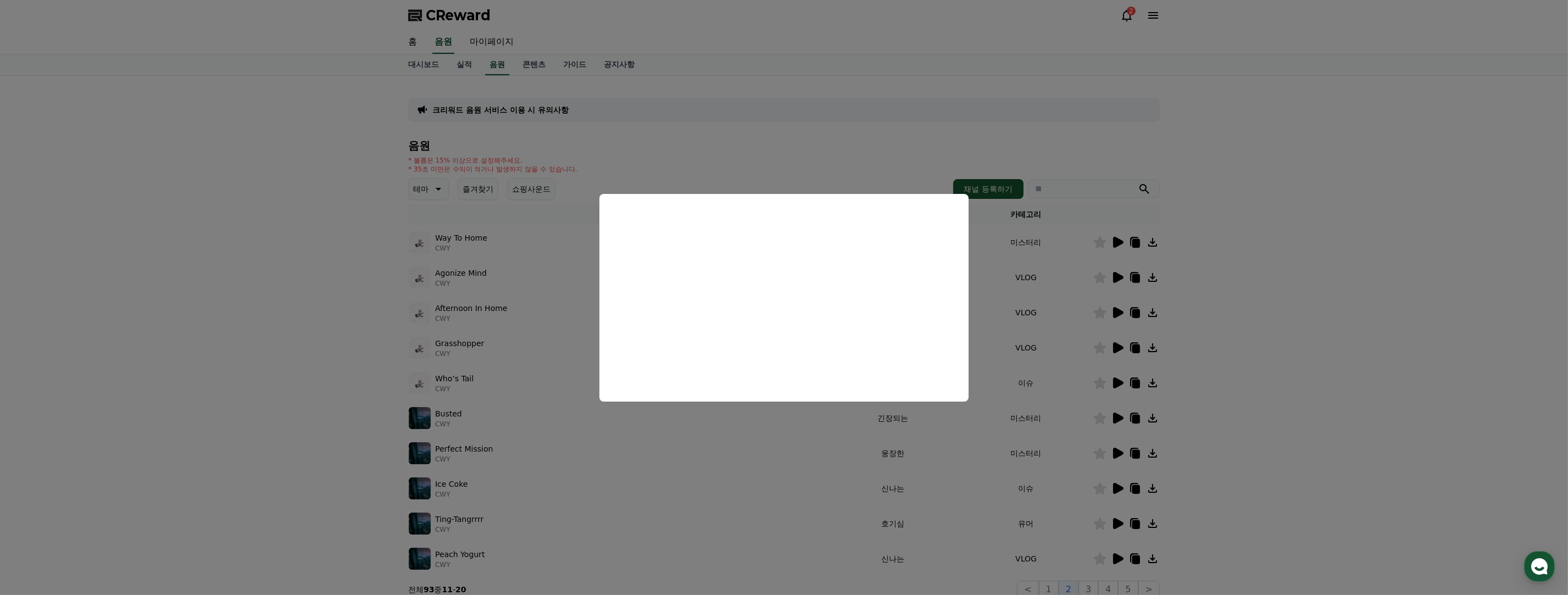
click at [737, 313] on button "close modal" at bounding box center [784, 297] width 1568 height 595
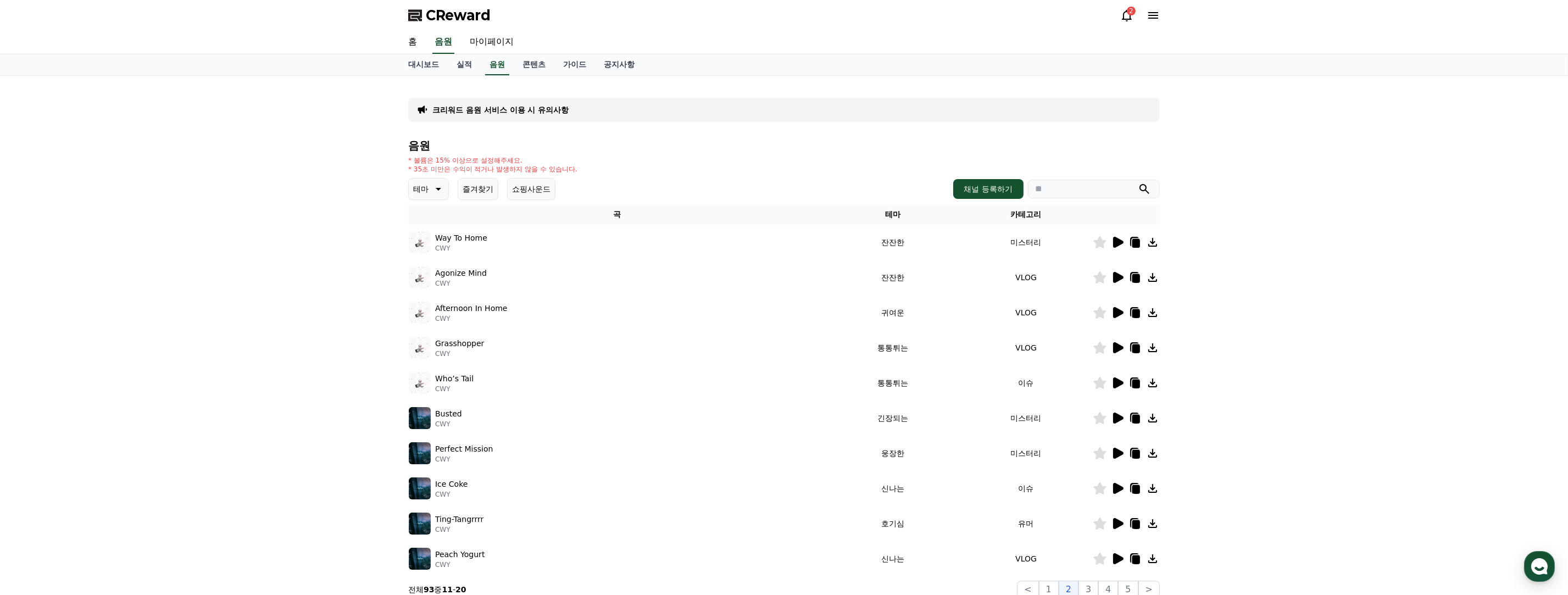
click at [737, 490] on icon at bounding box center [1118, 488] width 11 height 11
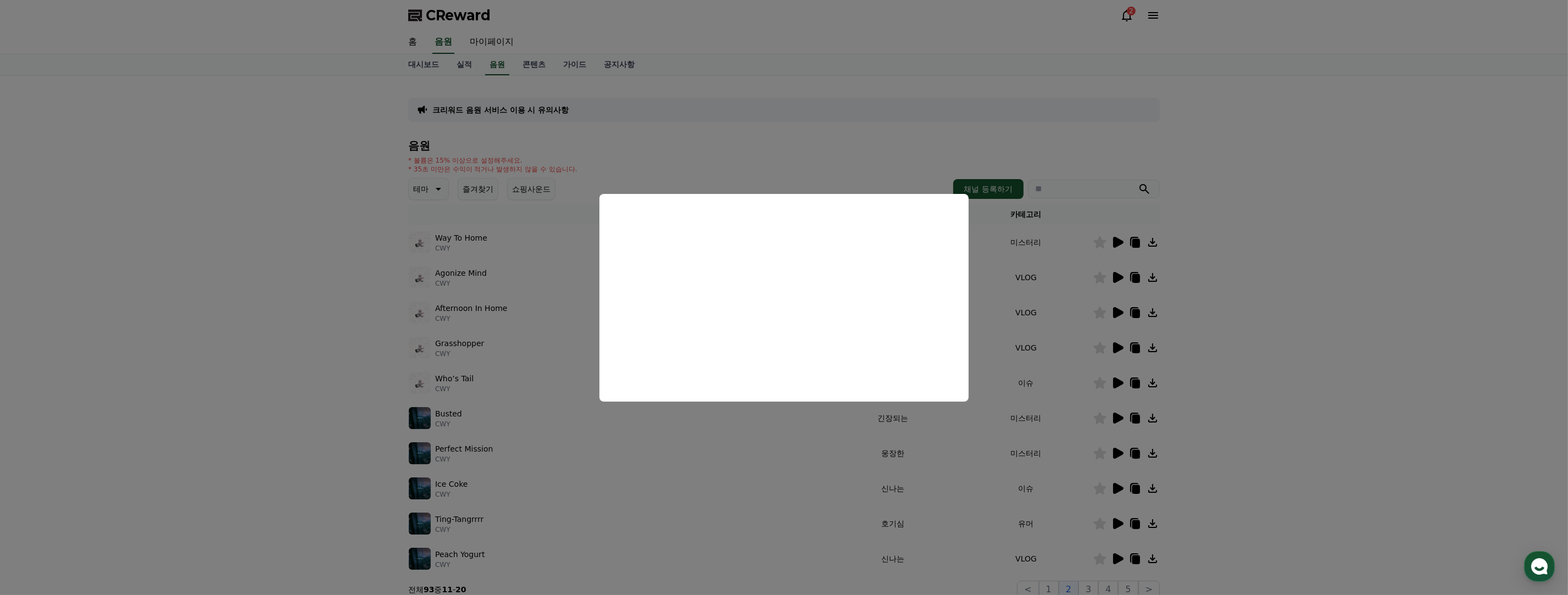
click at [737, 352] on button "close modal" at bounding box center [784, 297] width 1568 height 595
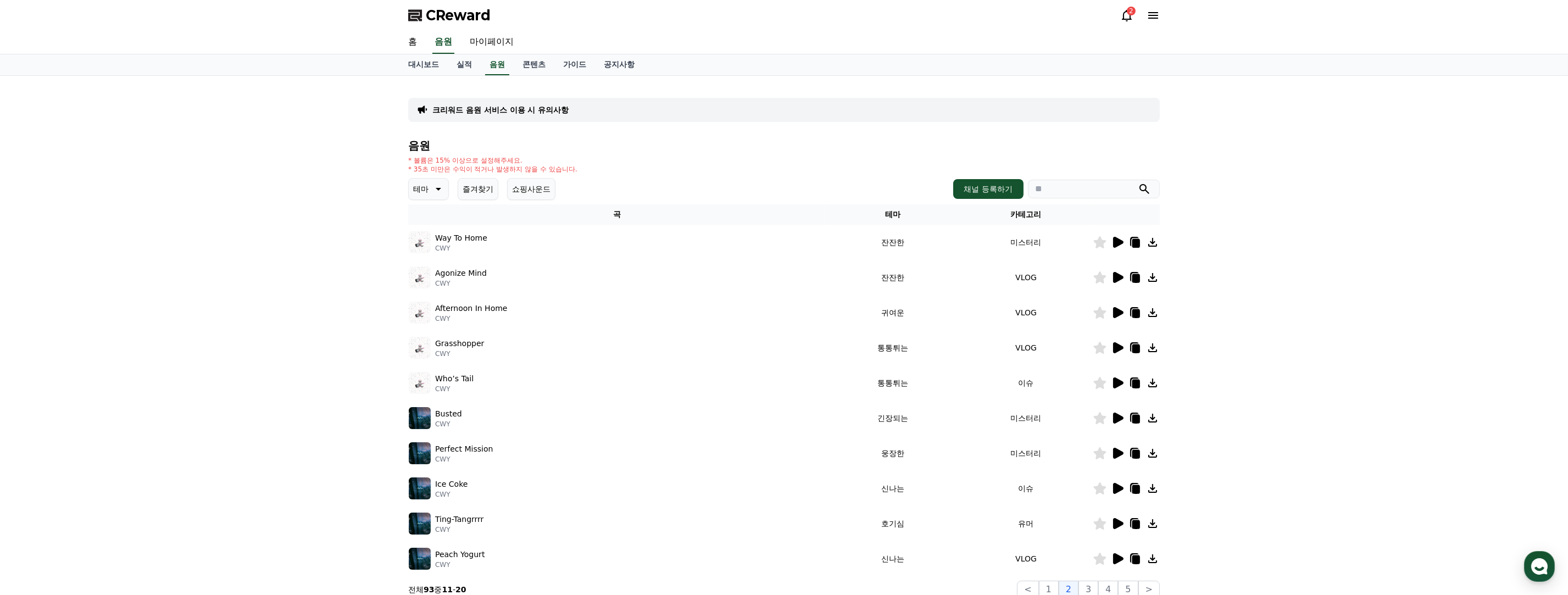
click at [737, 519] on icon at bounding box center [1117, 523] width 13 height 13
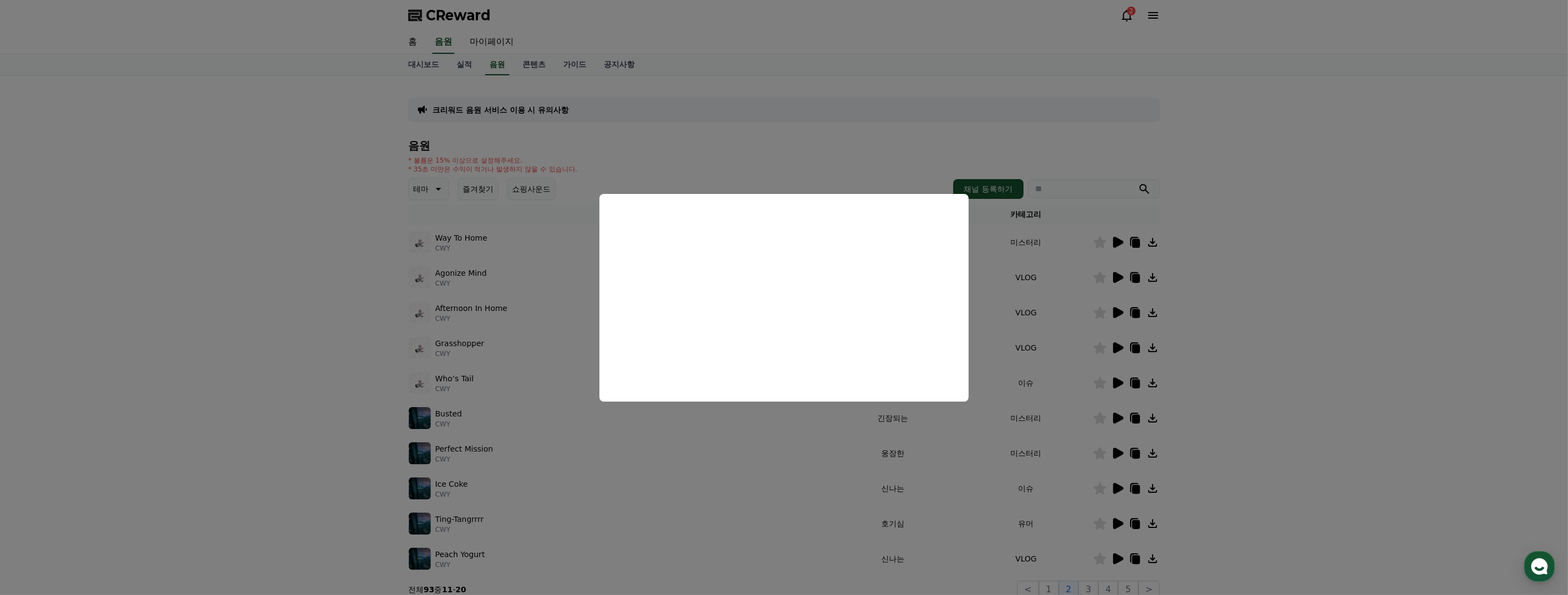
click at [737, 406] on button "close modal" at bounding box center [784, 297] width 1568 height 595
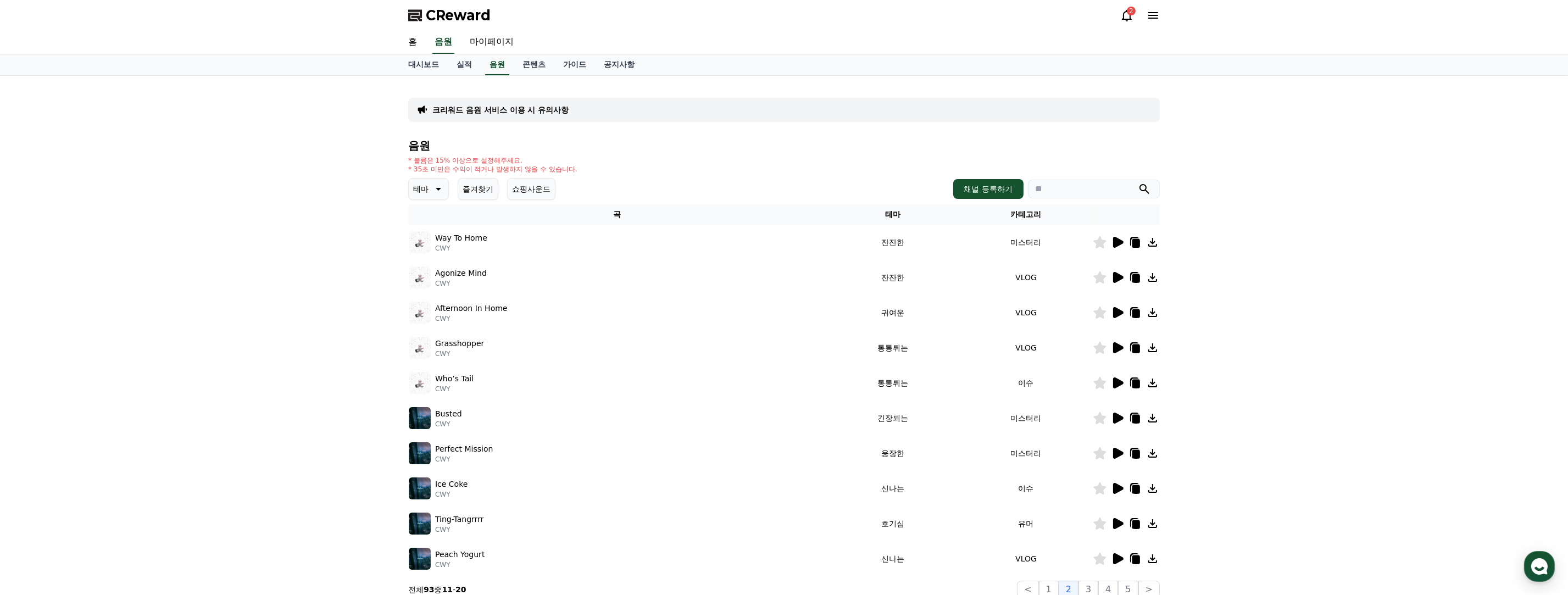
click at [737, 523] on icon at bounding box center [1100, 524] width 13 height 12
click at [737, 521] on icon at bounding box center [1136, 525] width 8 height 9
click at [266, 338] on div "크리워드 음원 서비스 이용 시 유의사항 음원 * 볼륨은 15% 이상으로 설정해주세요. * 35초 미만은 수익이 적거나 발생하지 않을 수 있습니…" at bounding box center [784, 341] width 1568 height 531
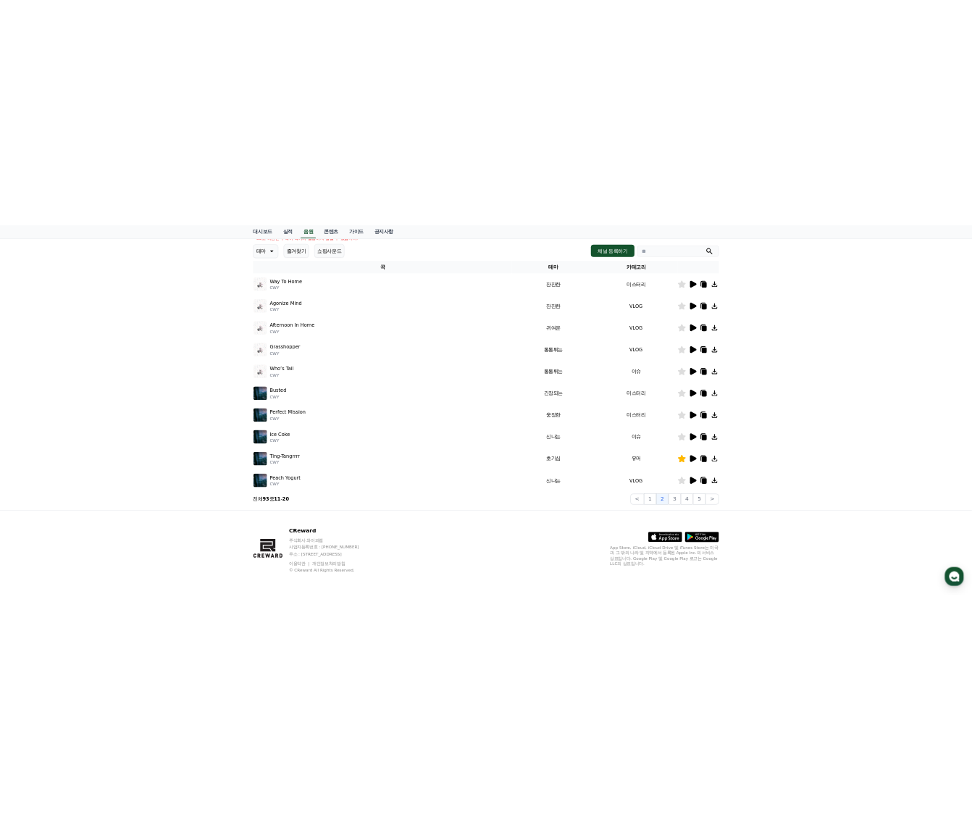
scroll to position [159, 0]
